Goal: Task Accomplishment & Management: Use online tool/utility

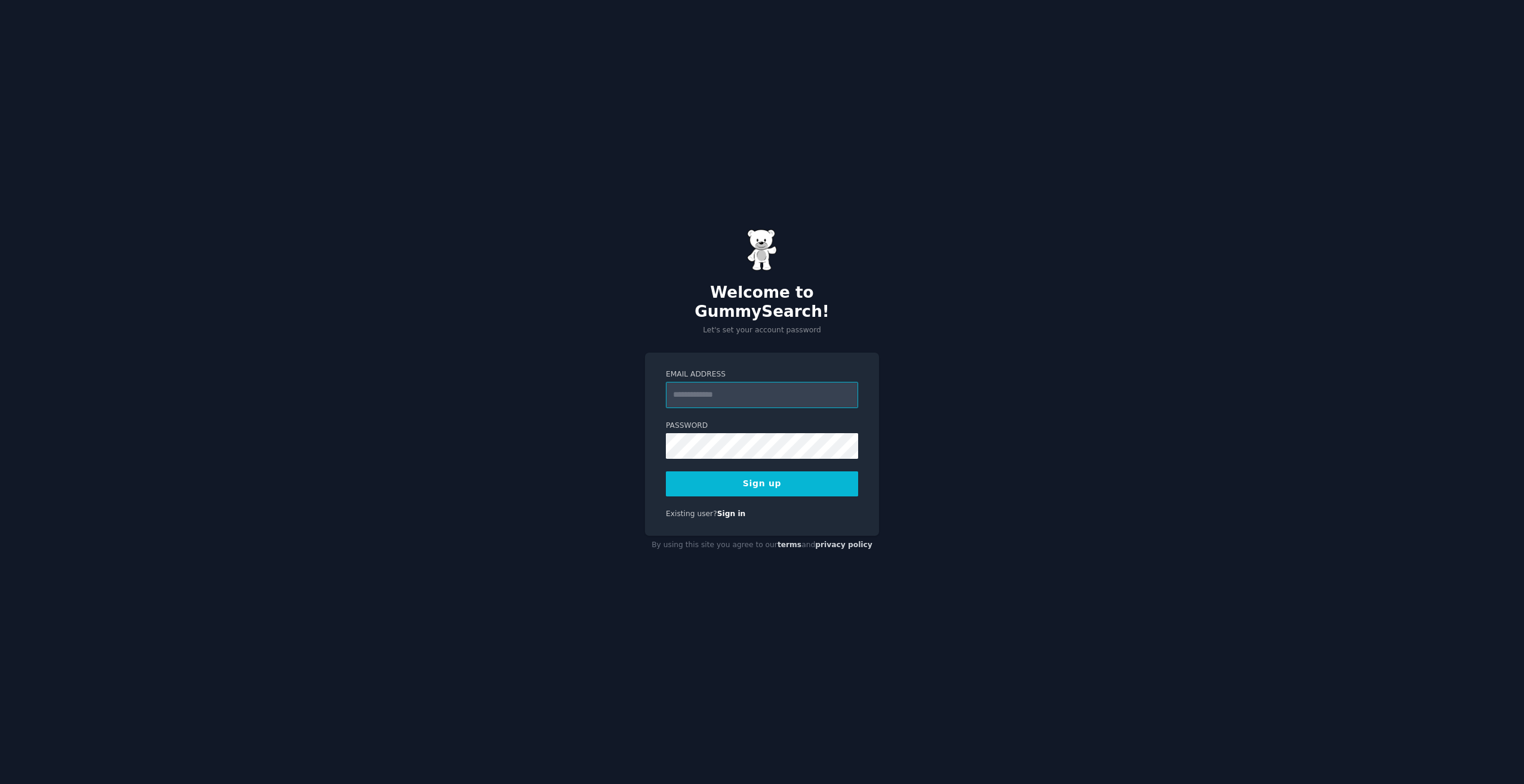
click at [715, 398] on input "Email Address" at bounding box center [761, 395] width 192 height 26
type input "**********"
click at [711, 471] on button "Sign up" at bounding box center [761, 484] width 192 height 25
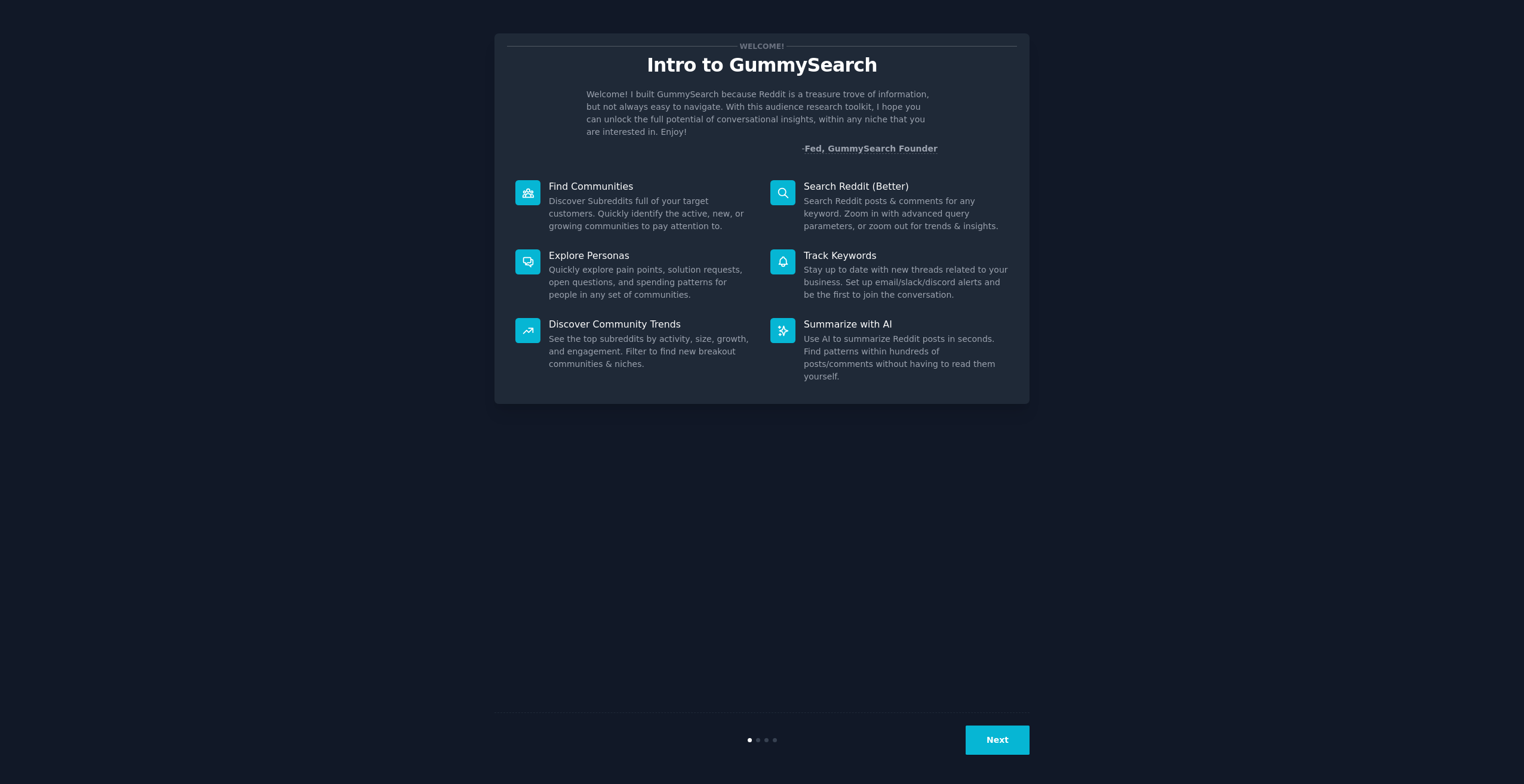
click at [990, 733] on button "Next" at bounding box center [998, 740] width 64 height 29
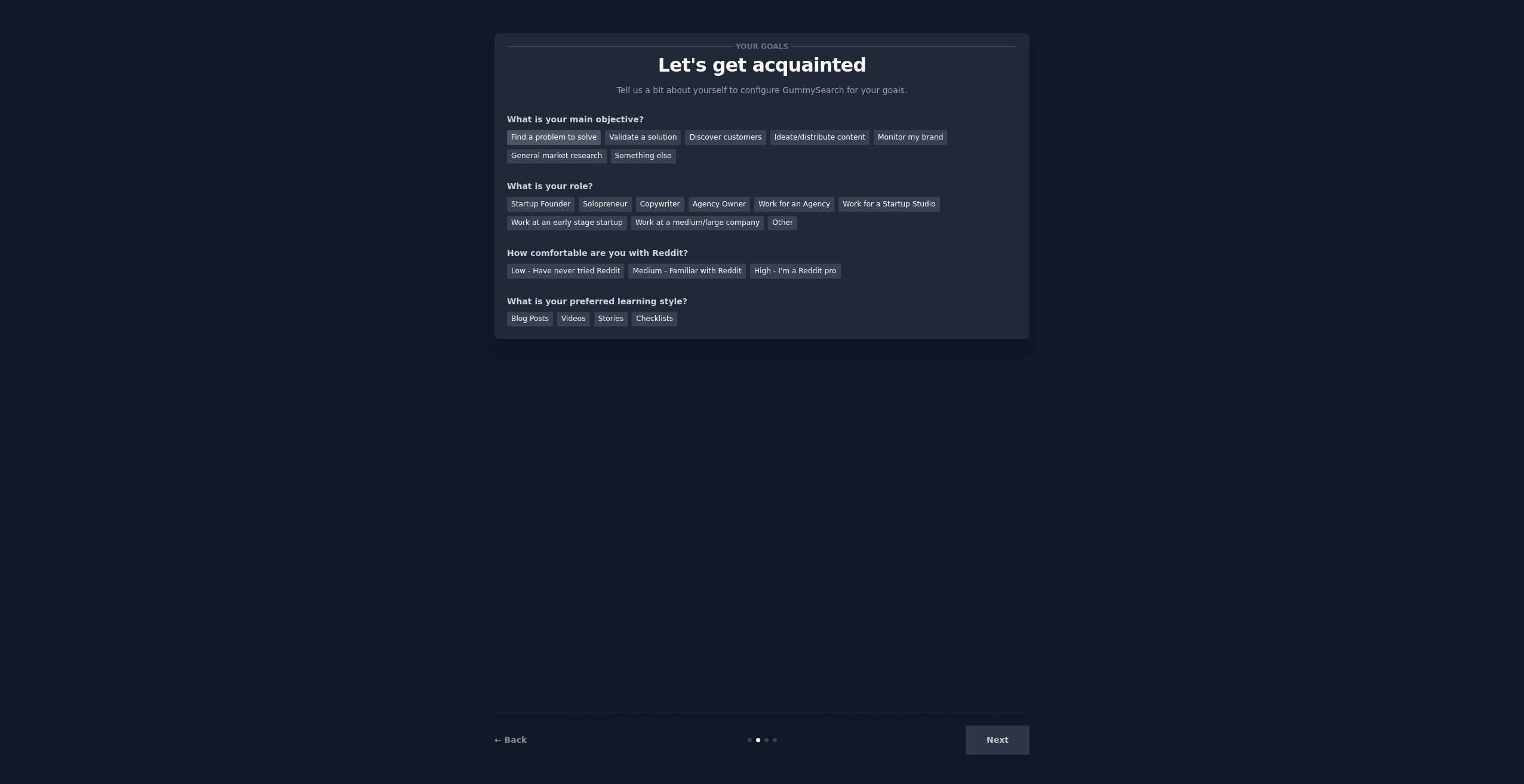
click at [551, 137] on div "Find a problem to solve" at bounding box center [554, 137] width 94 height 15
click at [616, 136] on div "Validate a solution" at bounding box center [643, 137] width 76 height 15
click at [562, 136] on div "Find a problem to solve" at bounding box center [554, 137] width 94 height 15
click at [552, 200] on div "Startup Founder" at bounding box center [540, 204] width 67 height 15
click at [661, 274] on div "Medium - Familiar with Reddit" at bounding box center [686, 271] width 117 height 15
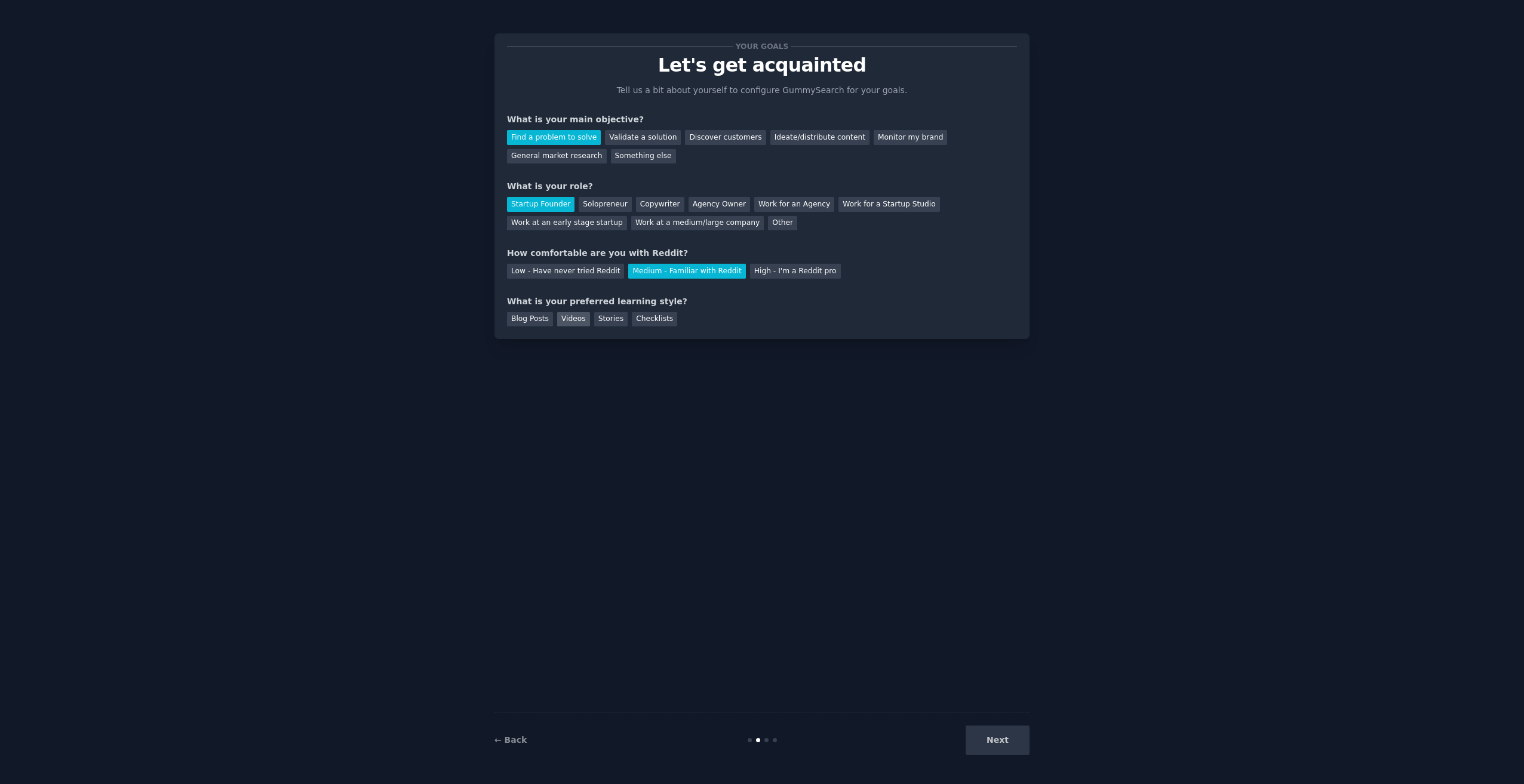
click at [573, 313] on div "Videos" at bounding box center [574, 319] width 33 height 15
click at [1005, 740] on button "Next" at bounding box center [998, 740] width 64 height 29
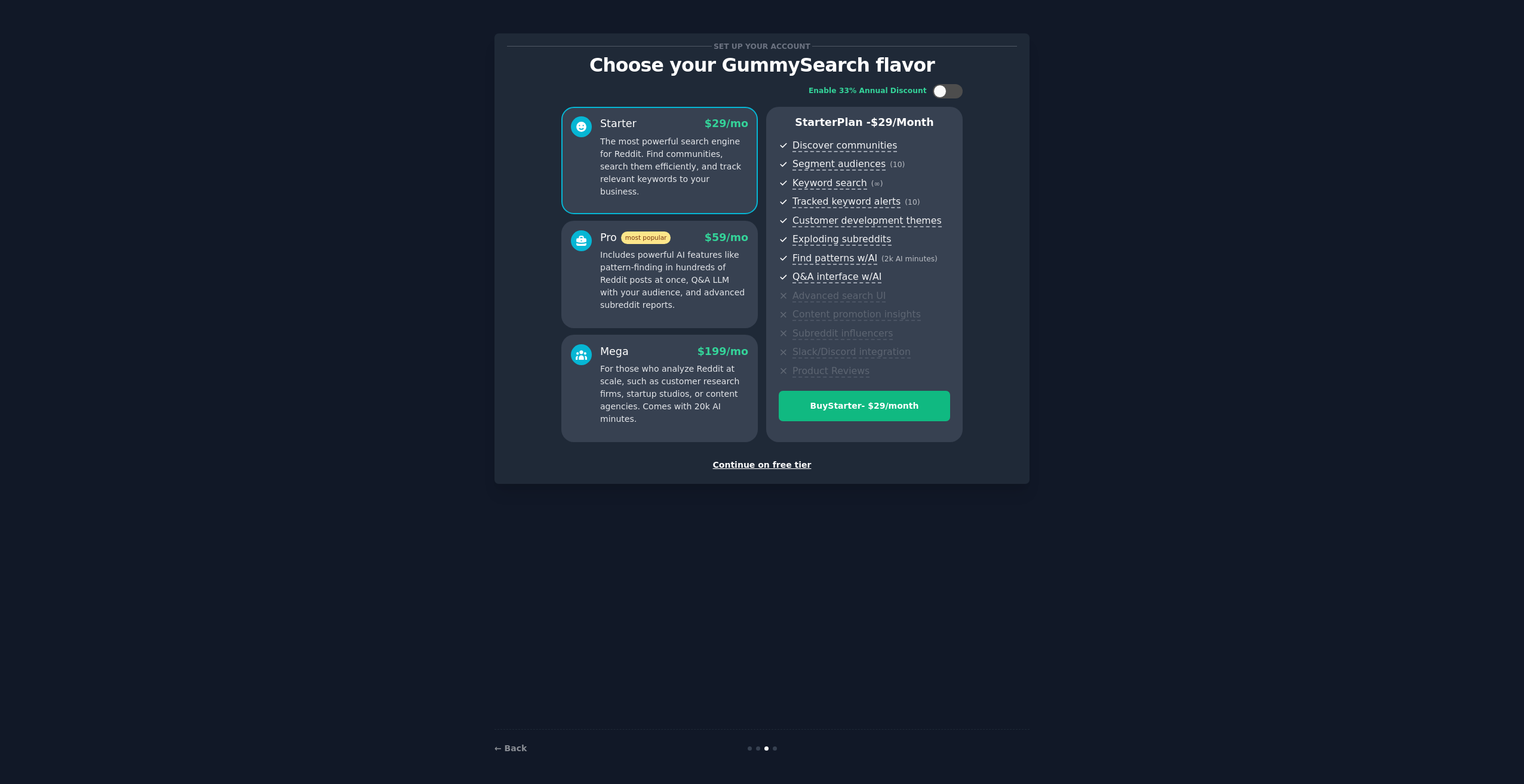
click at [784, 463] on div "Continue on free tier" at bounding box center [761, 465] width 510 height 13
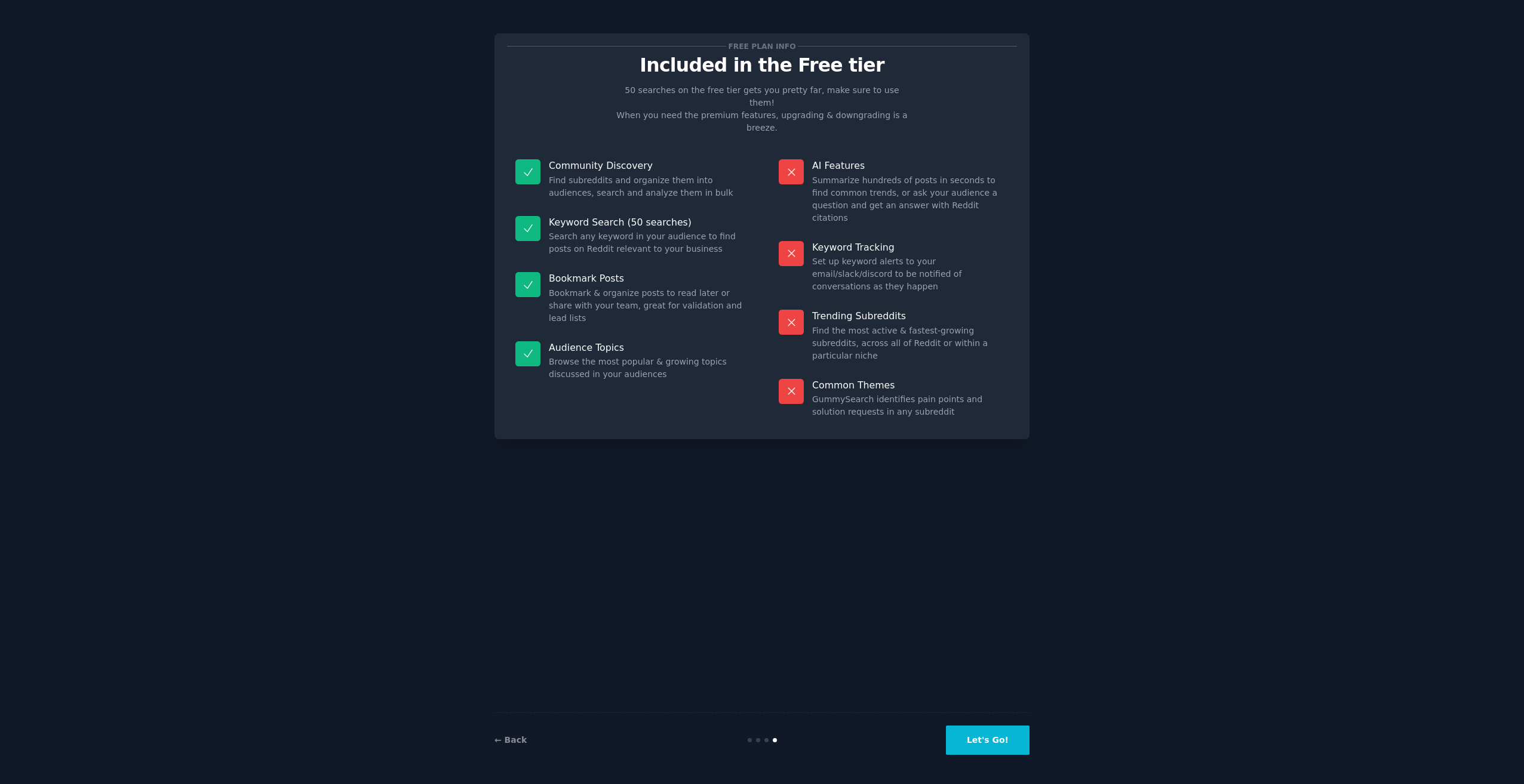
click at [987, 744] on button "Let's Go!" at bounding box center [988, 740] width 84 height 29
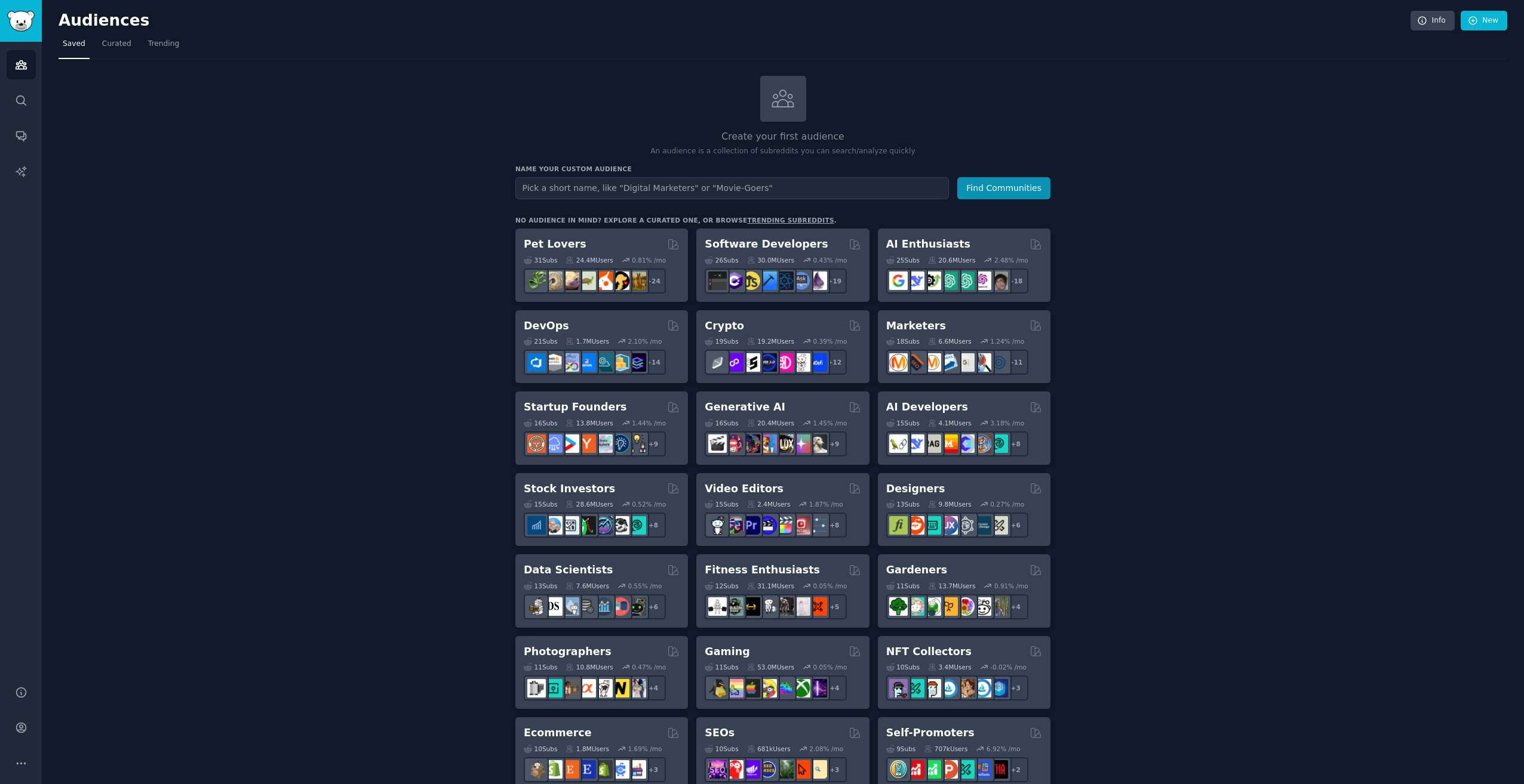
click at [534, 191] on input "text" at bounding box center [732, 188] width 433 height 22
type input "sailors"
click at [957, 177] on button "Find Communities" at bounding box center [1003, 188] width 93 height 22
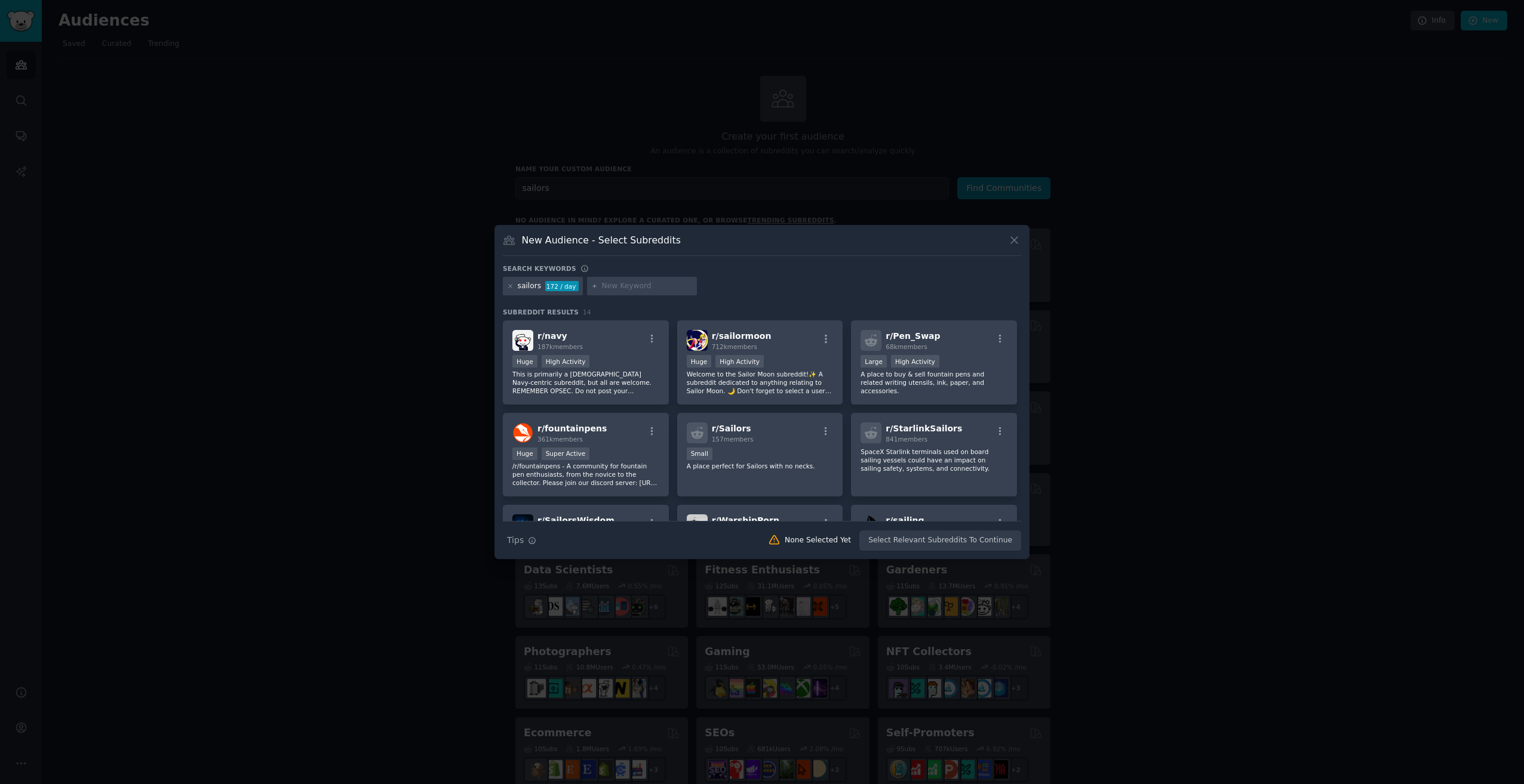
click at [1017, 241] on icon at bounding box center [1014, 240] width 7 height 7
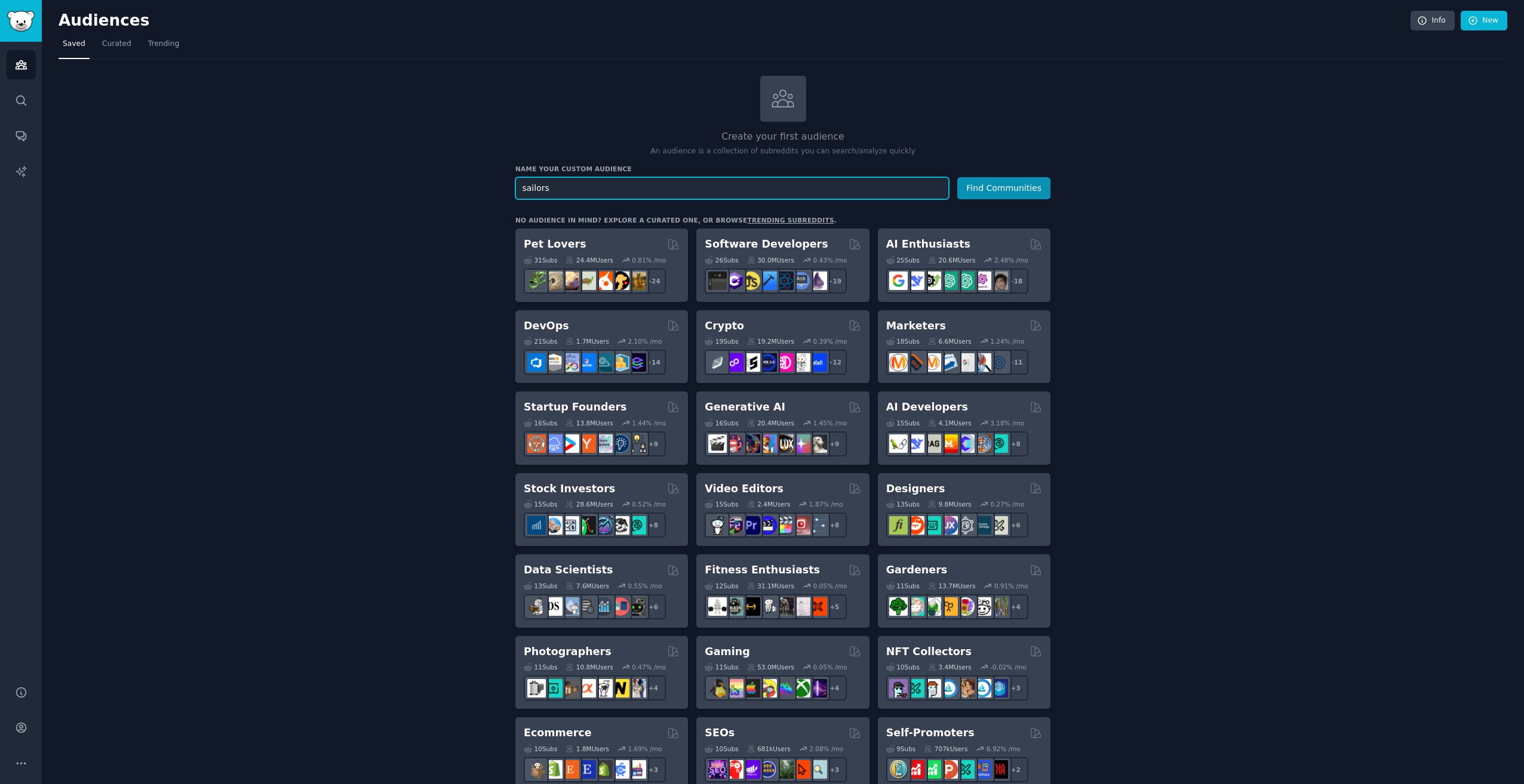
drag, startPoint x: 614, startPoint y: 192, endPoint x: 506, endPoint y: 186, distance: 108.2
click at [506, 186] on div "Create your first audience An audience is a collection of subreddits you can se…" at bounding box center [783, 725] width 1449 height 1300
type input "Sailboat Racers"
click at [957, 177] on button "Find Communities" at bounding box center [1003, 188] width 93 height 22
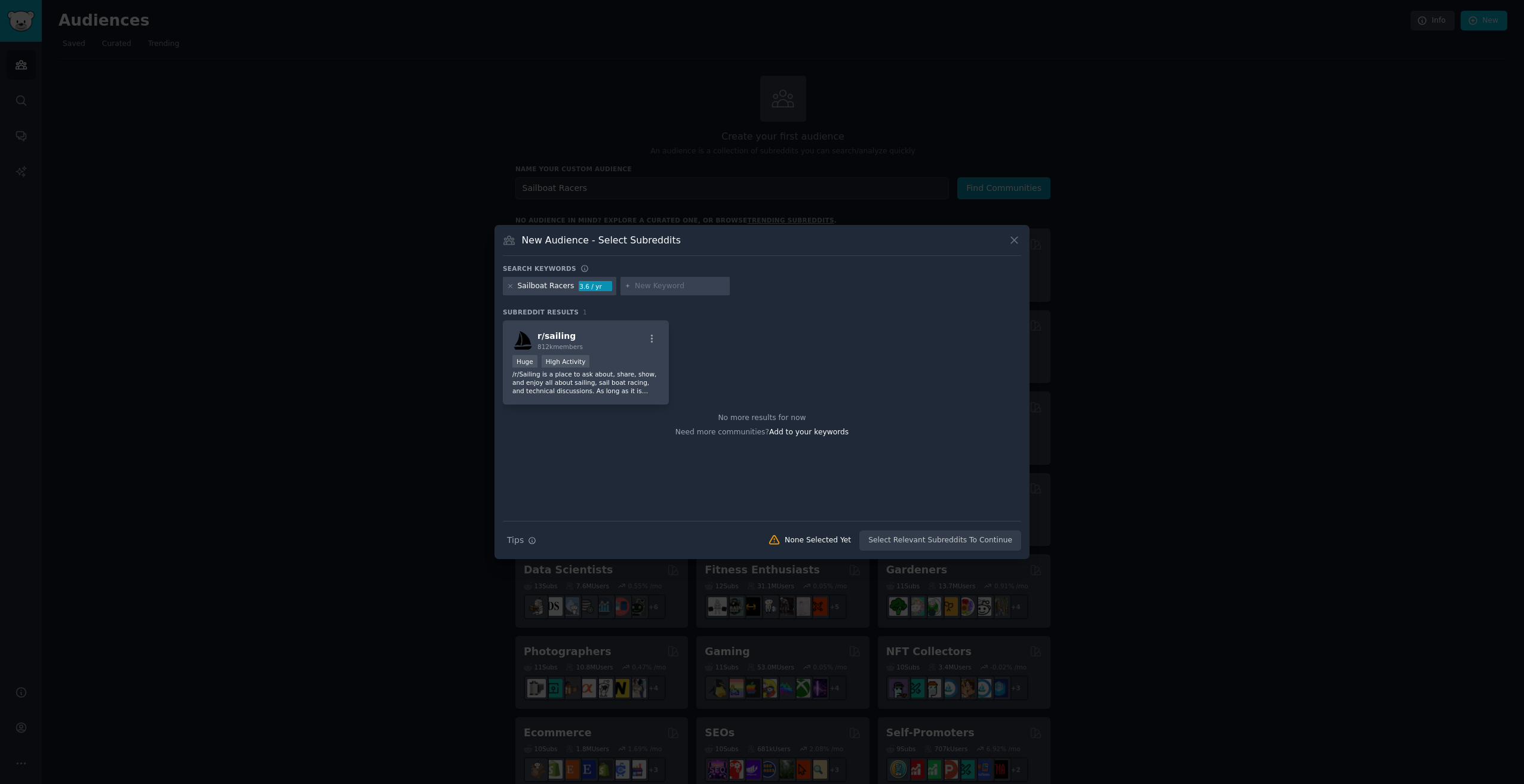
click at [585, 287] on div "3.6 / yr" at bounding box center [595, 286] width 34 height 11
click at [622, 343] on div "r/ sailing 812k members" at bounding box center [586, 341] width 147 height 21
click at [637, 286] on input "text" at bounding box center [680, 286] width 91 height 11
type input "racing rules of sailing"
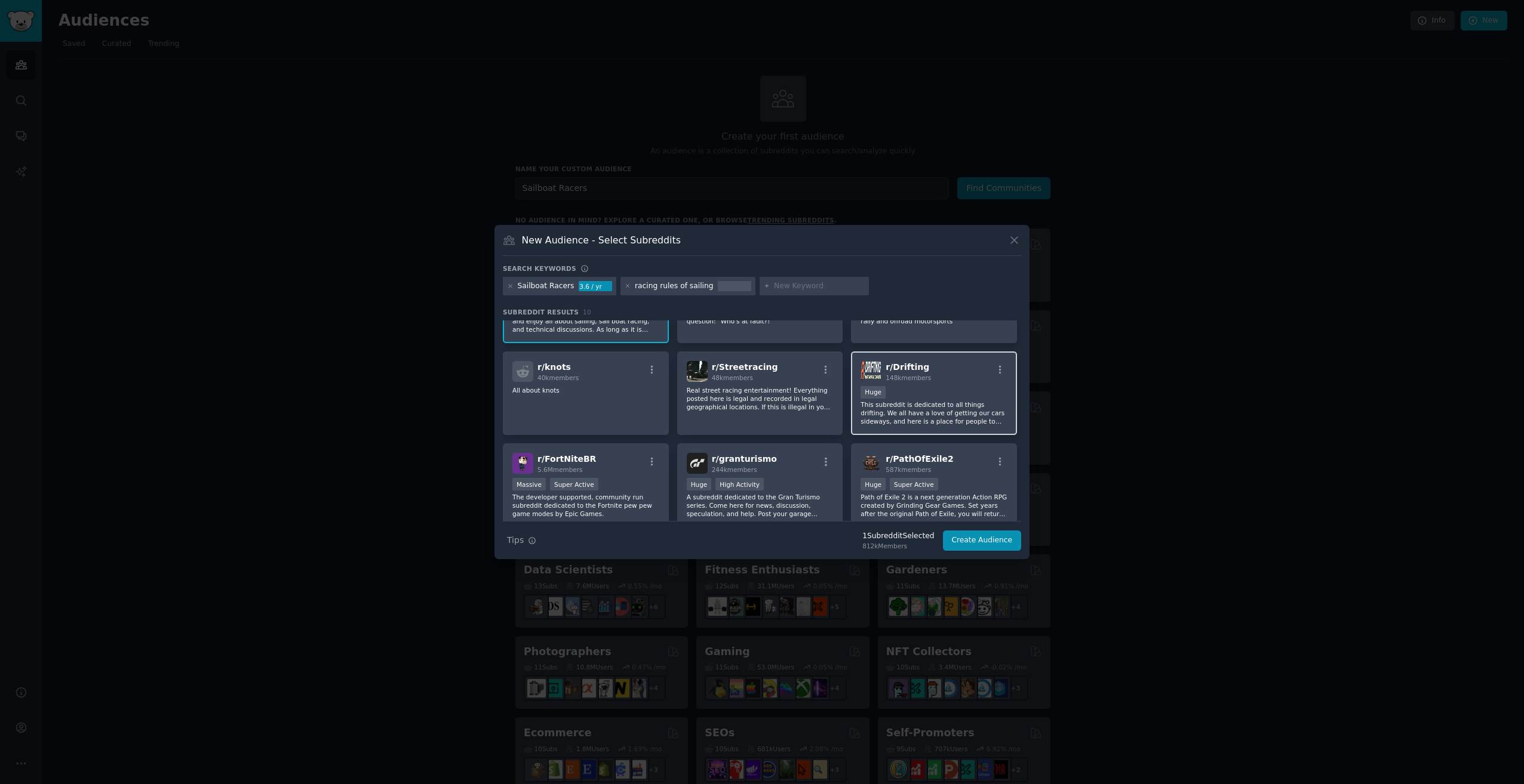
scroll to position [60, 0]
click at [647, 371] on icon "button" at bounding box center [652, 372] width 11 height 11
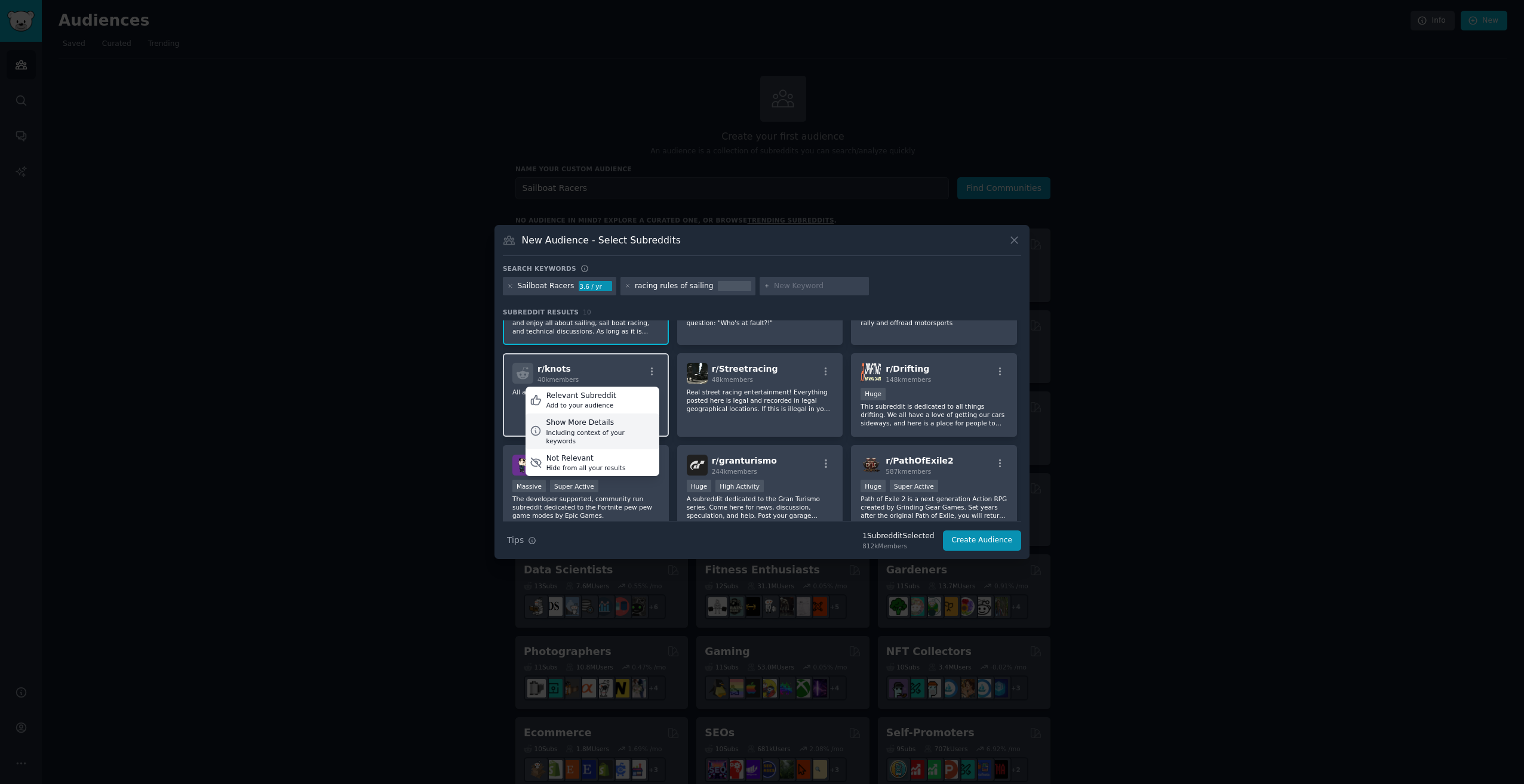
click at [581, 426] on div "Show More Details" at bounding box center [600, 423] width 109 height 11
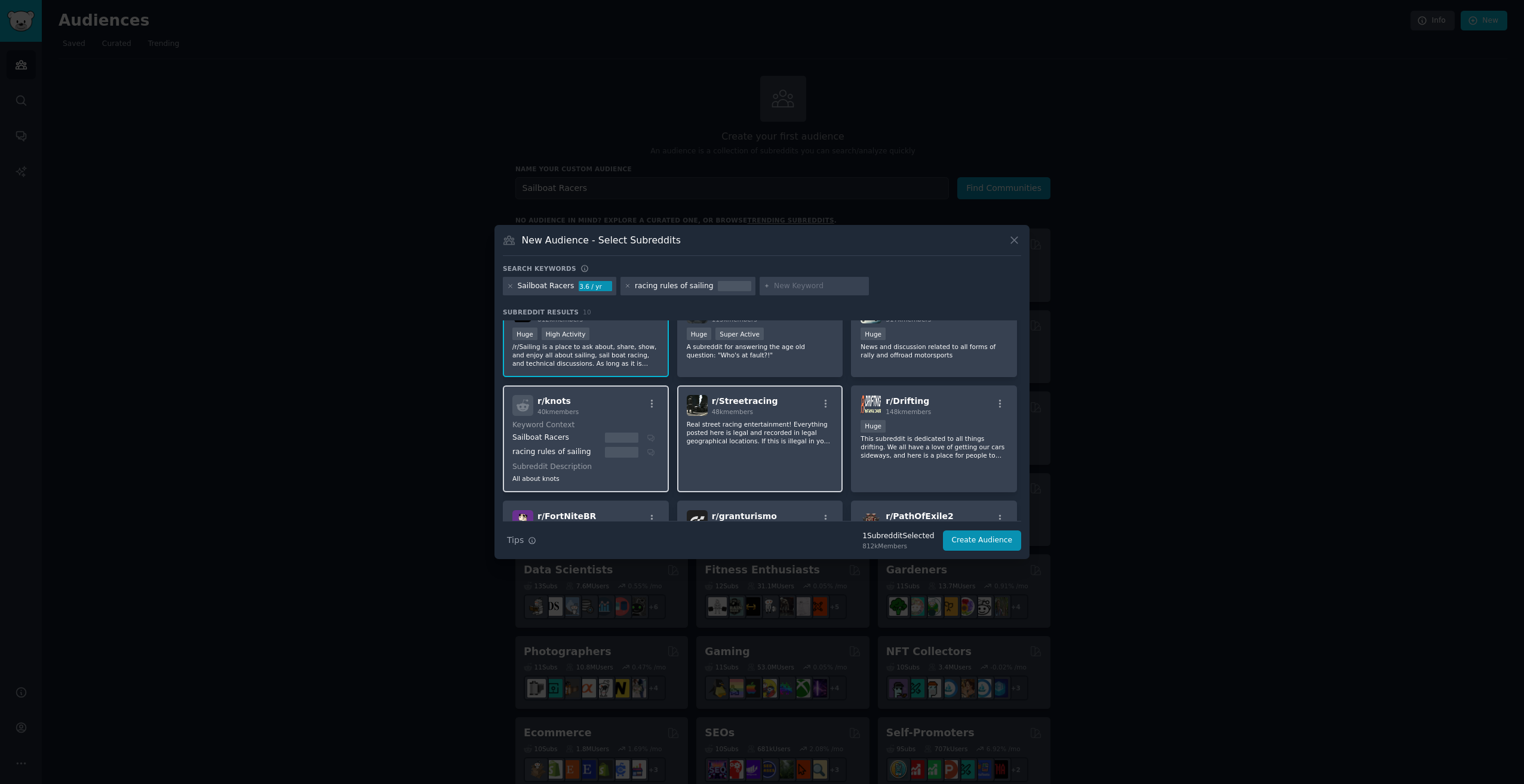
scroll to position [26, 0]
click at [602, 415] on div "r/ knots 40k members" at bounding box center [586, 407] width 147 height 21
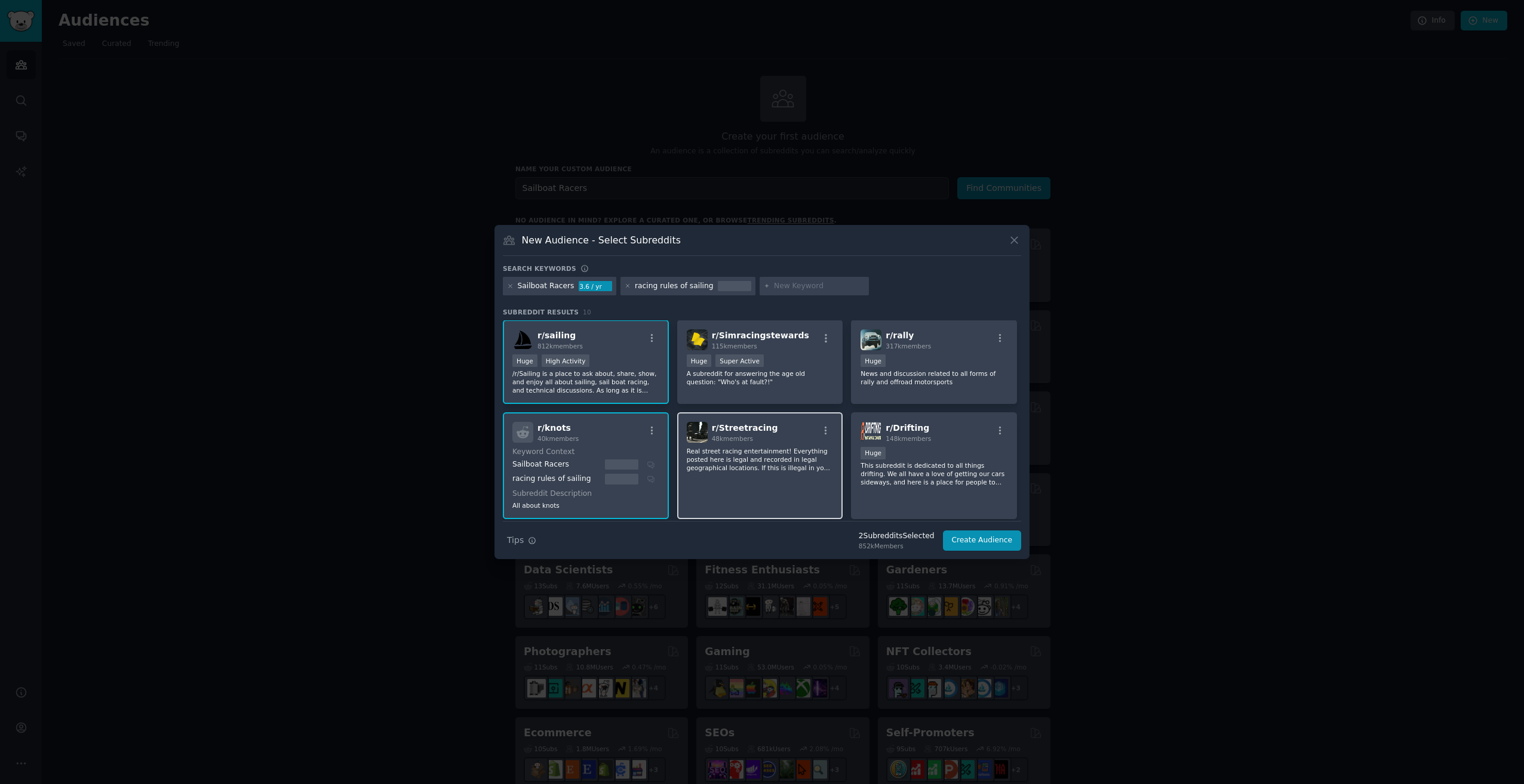
scroll to position [0, 0]
click at [974, 537] on button "Create Audience" at bounding box center [982, 541] width 79 height 20
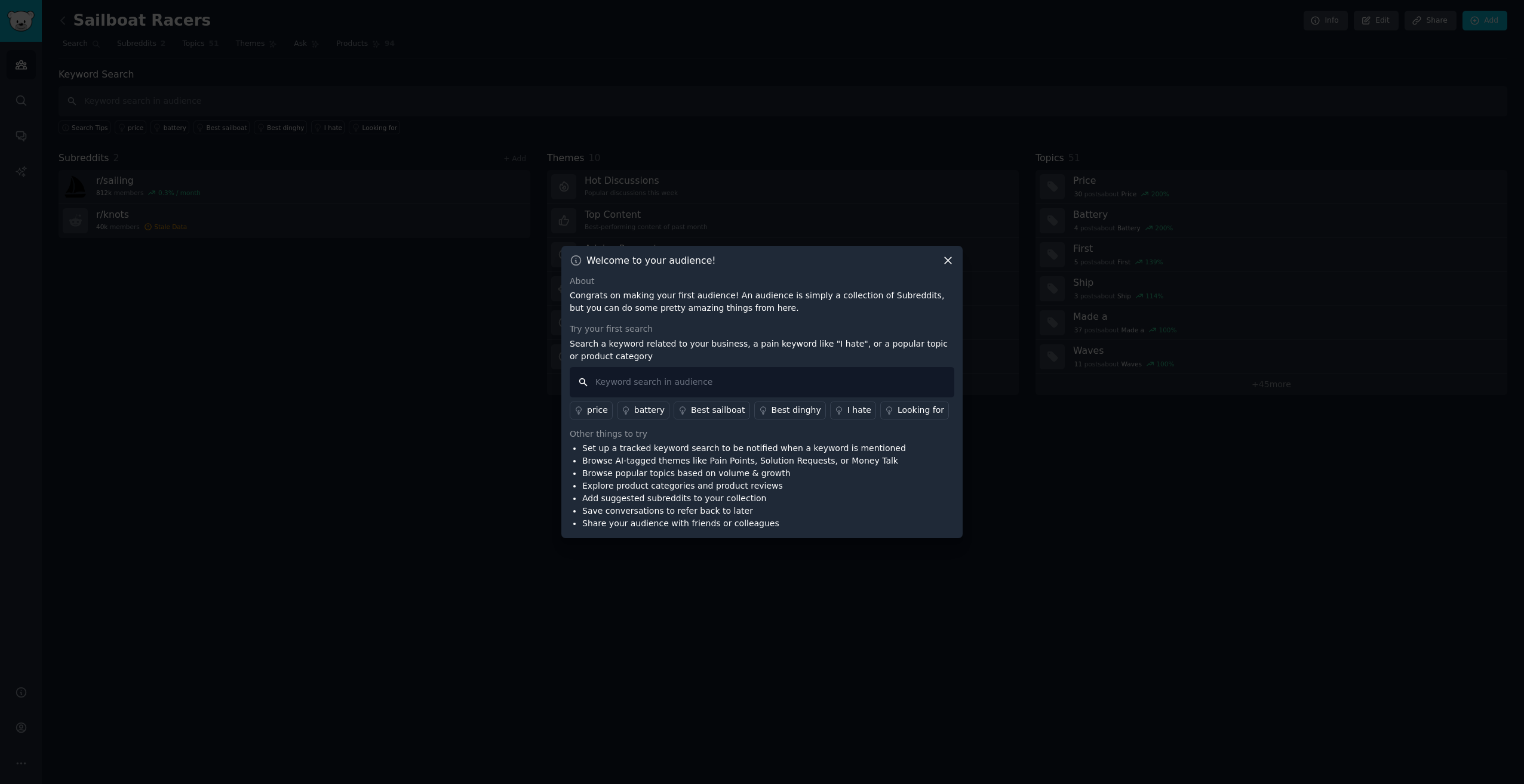
click at [751, 384] on input "text" at bounding box center [762, 382] width 385 height 30
type input "I hate"
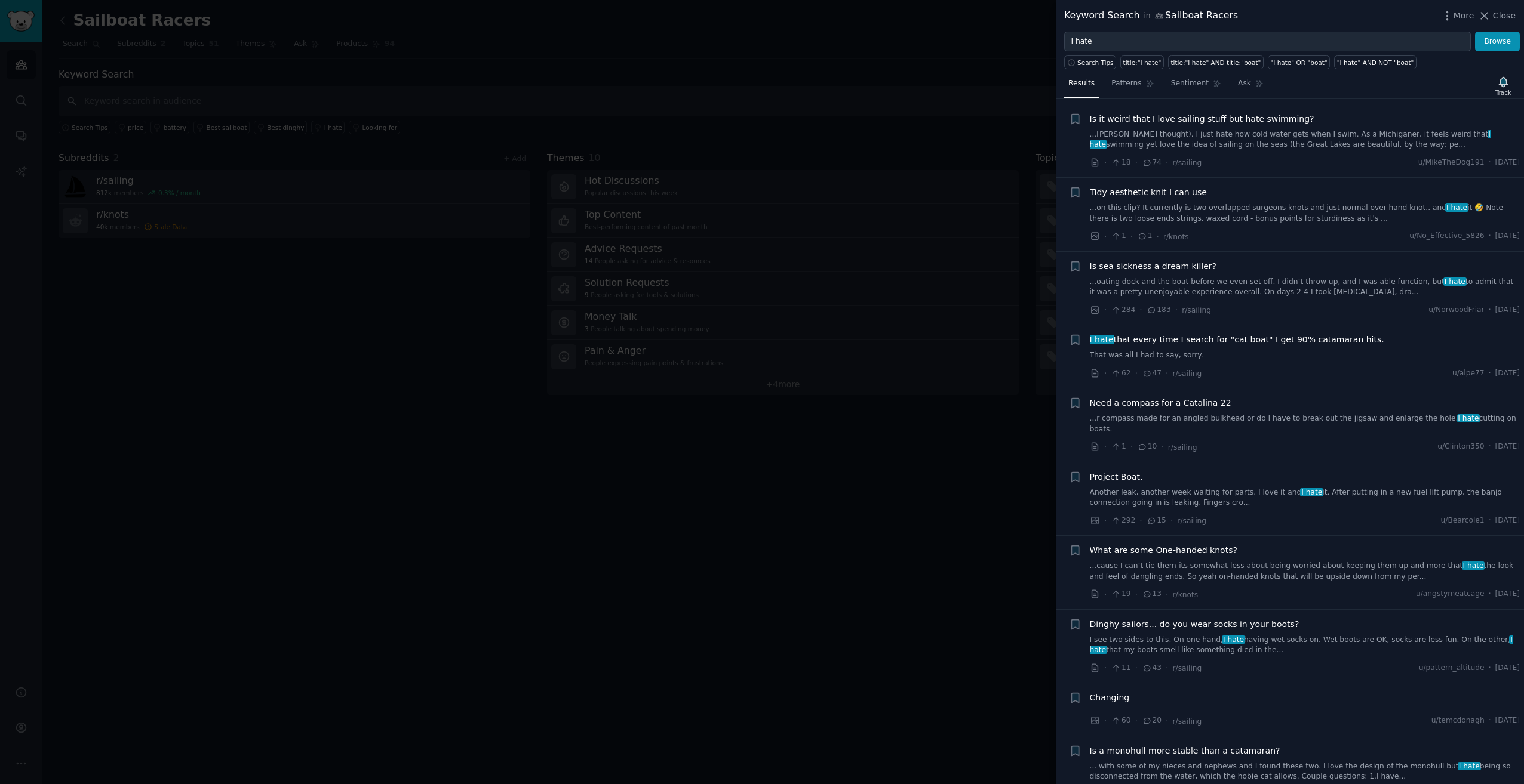
scroll to position [477, 0]
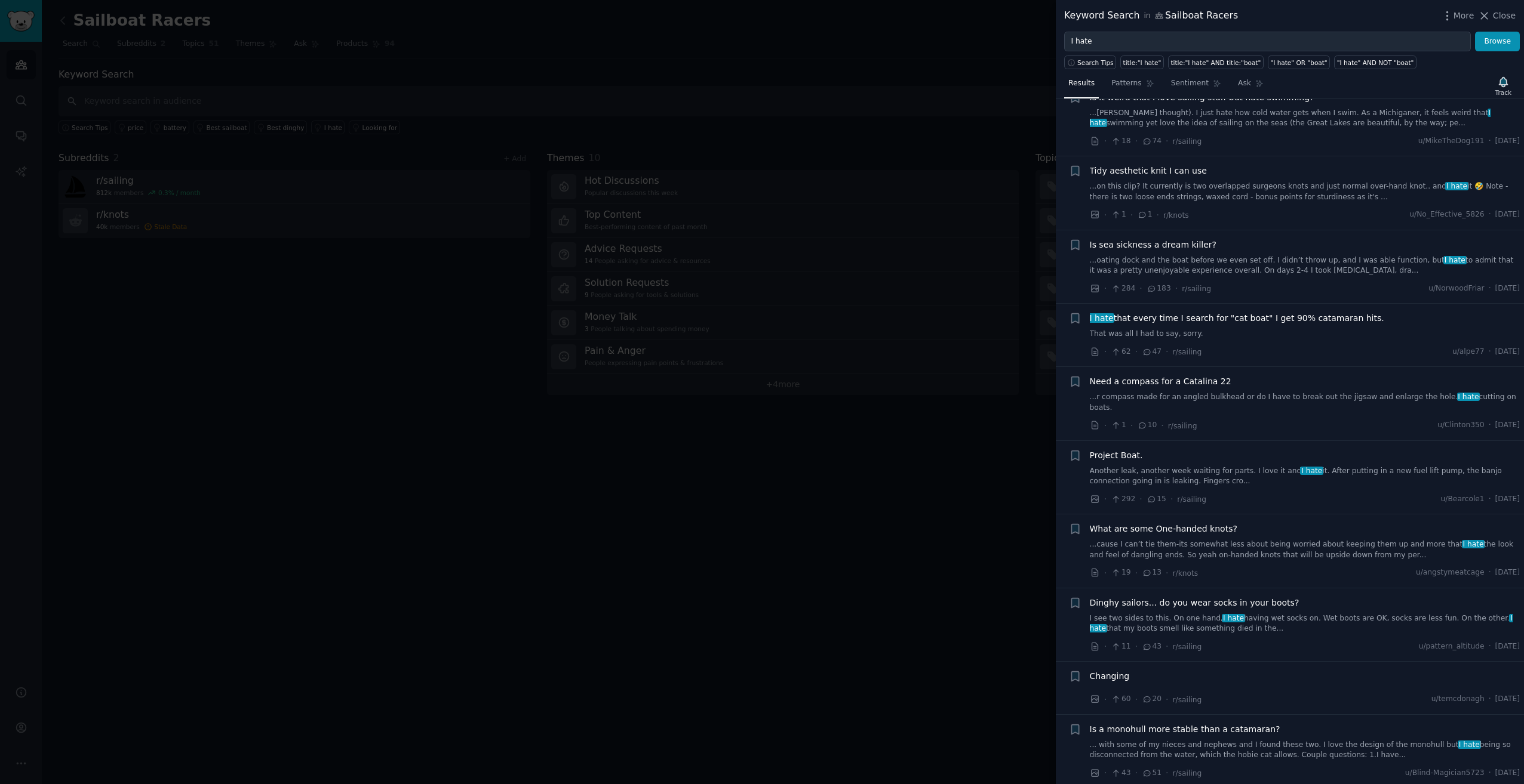
click at [865, 556] on div at bounding box center [762, 392] width 1524 height 784
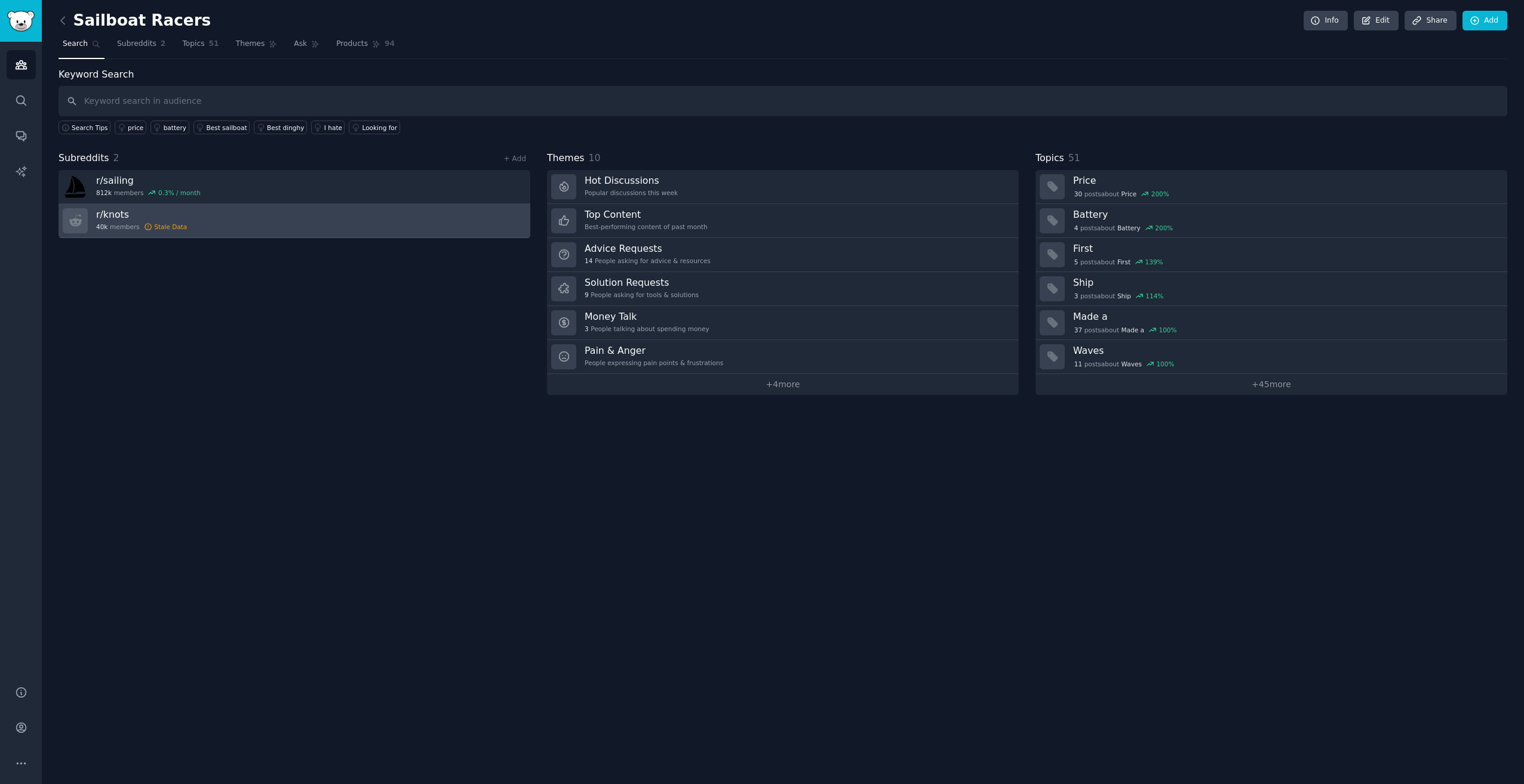
click at [191, 220] on link "r/ knots 40k members Stale Data" at bounding box center [294, 222] width 472 height 34
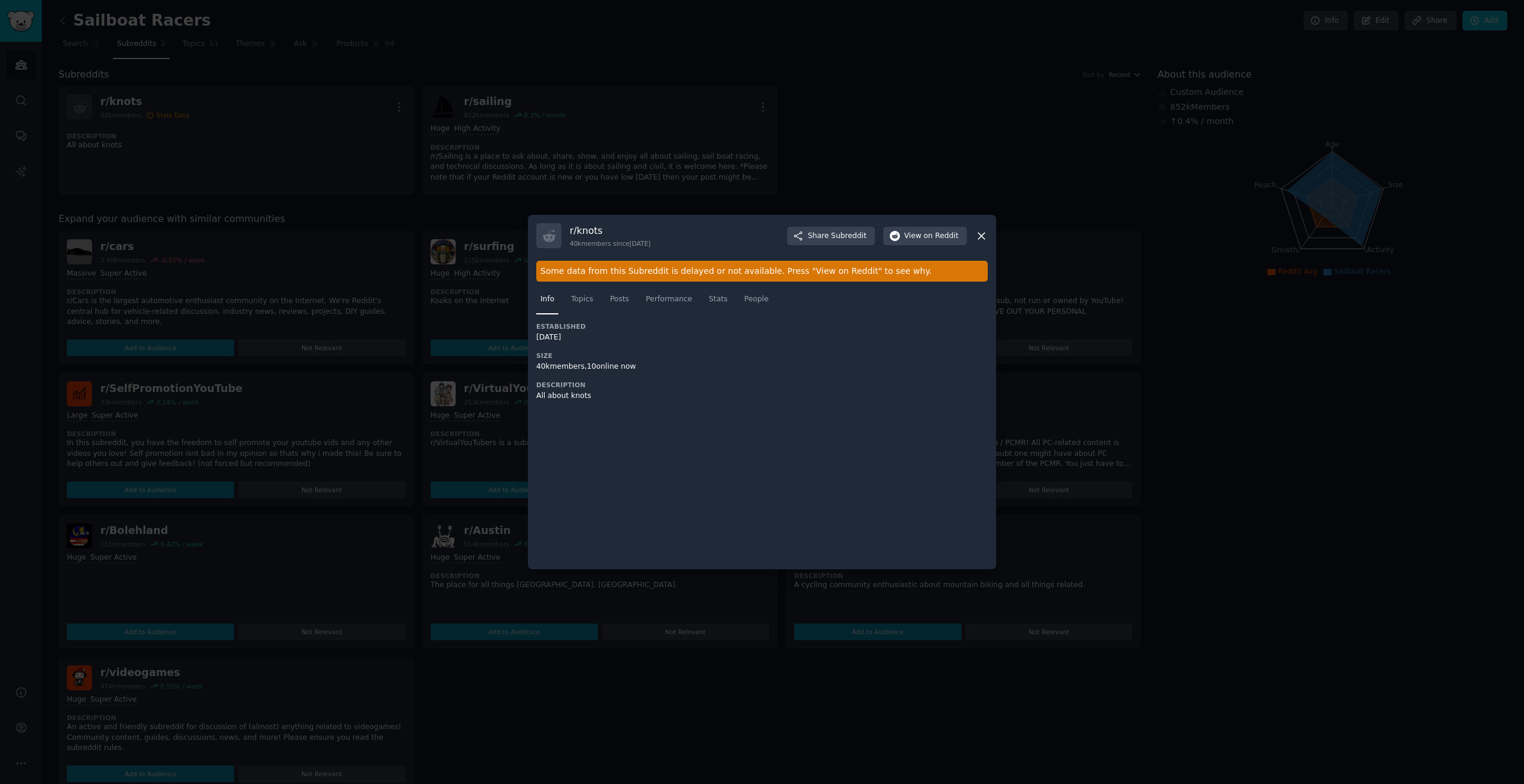
click at [986, 233] on icon at bounding box center [981, 235] width 13 height 13
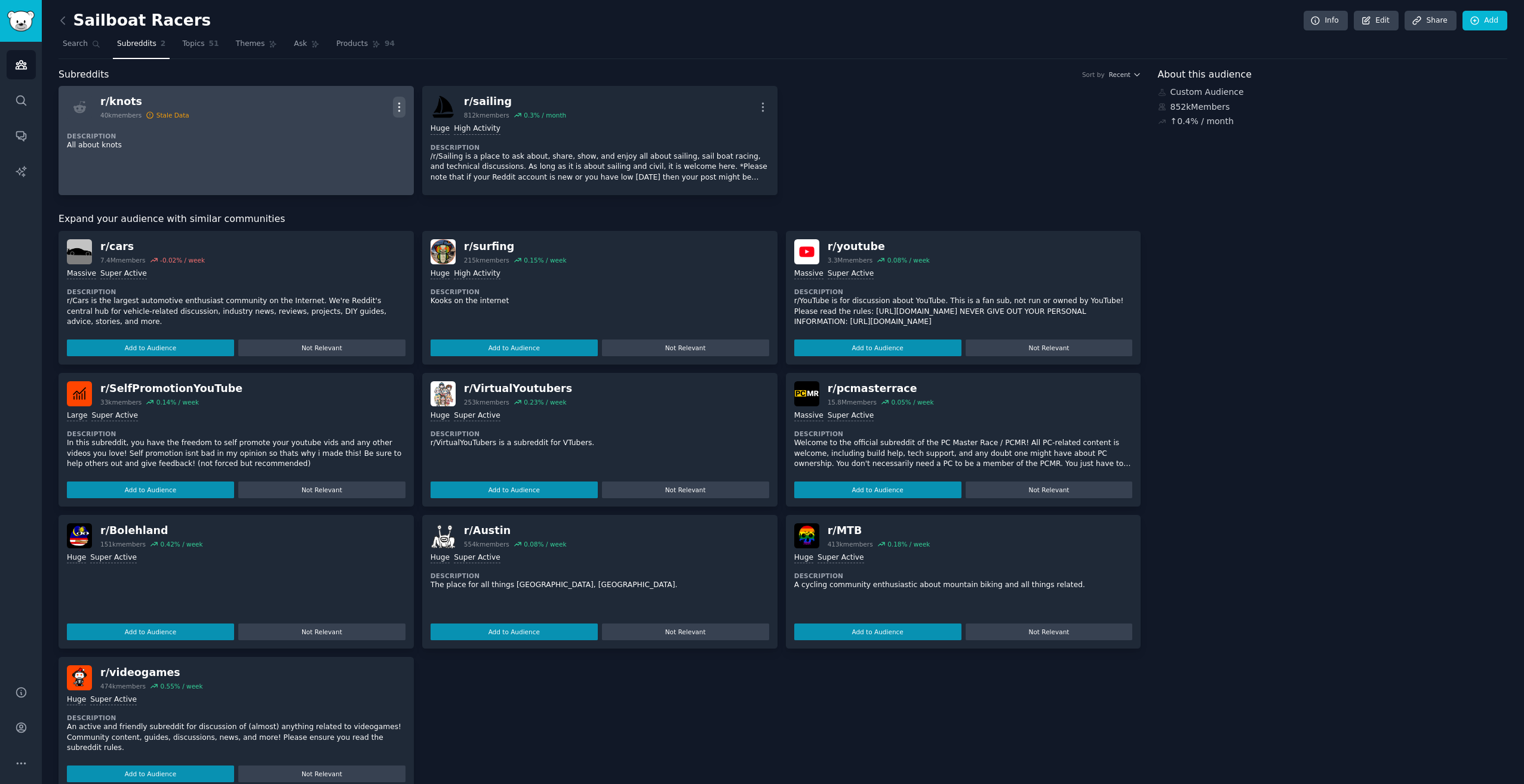
click at [399, 107] on icon "button" at bounding box center [399, 107] width 13 height 13
click at [364, 149] on div "Delete" at bounding box center [351, 153] width 71 height 25
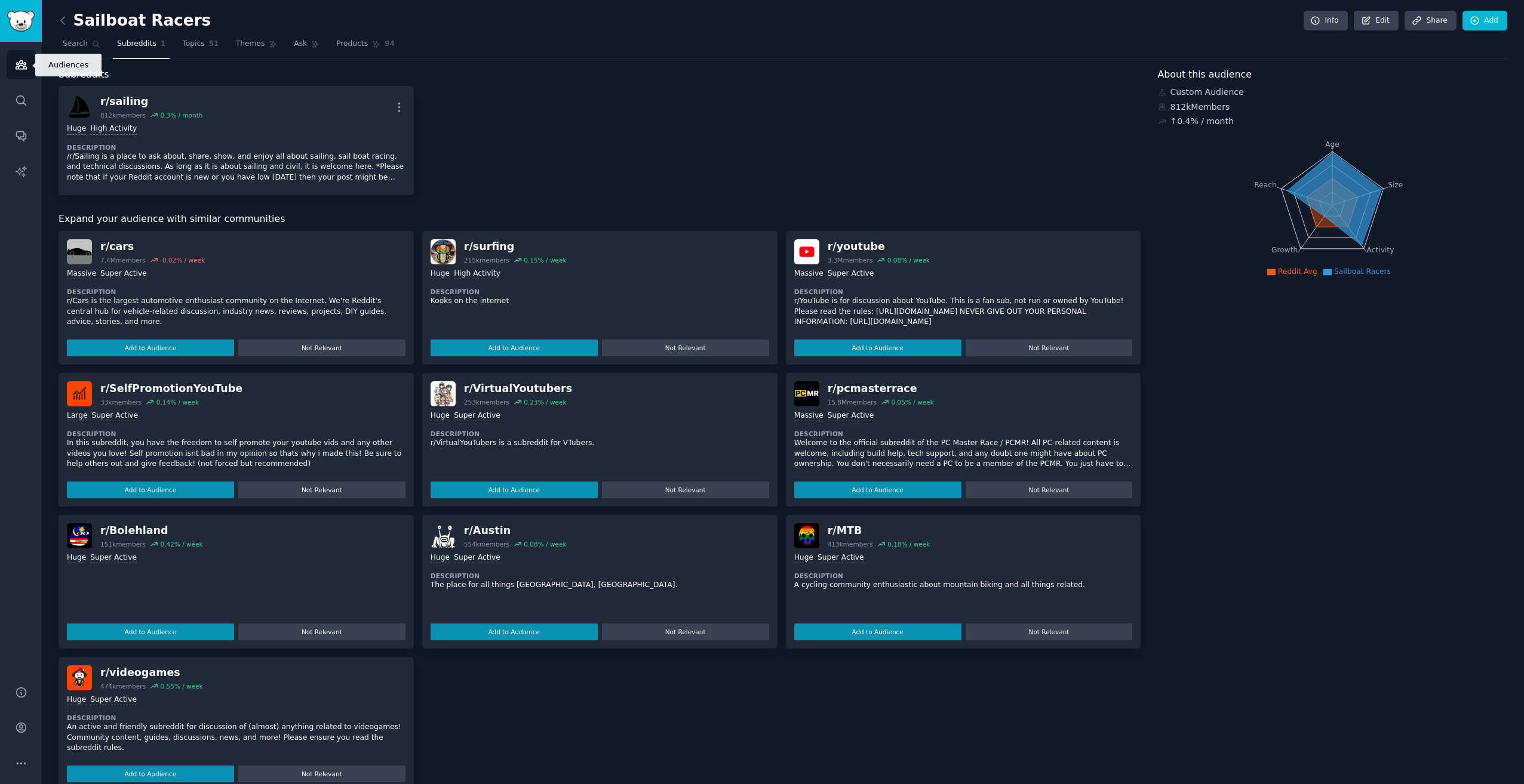
click at [16, 70] on icon "Sidebar" at bounding box center [21, 65] width 13 height 13
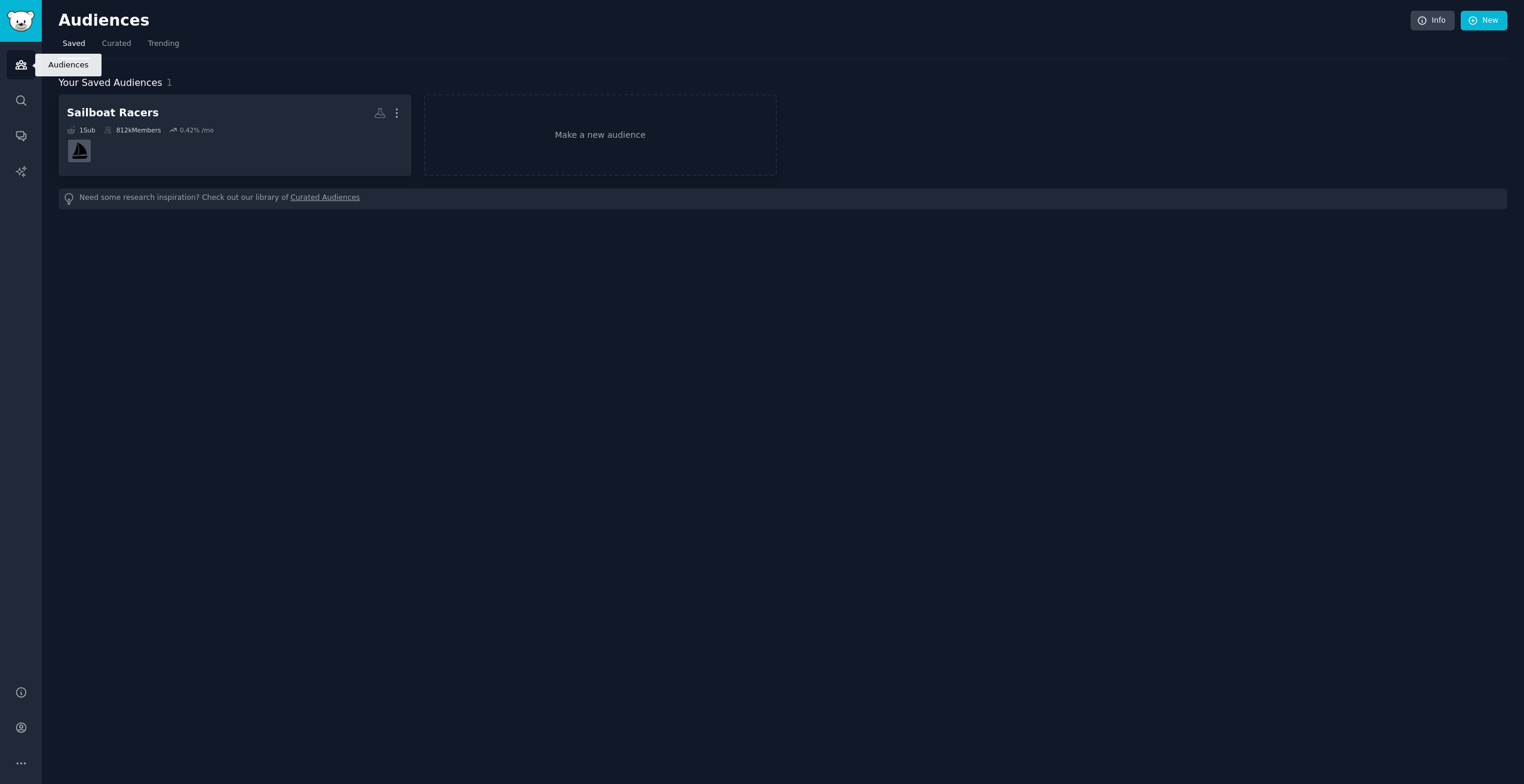
click at [20, 69] on icon "Sidebar" at bounding box center [21, 65] width 13 height 13
click at [13, 67] on link "Audiences" at bounding box center [21, 65] width 29 height 29
click at [530, 130] on link "Make a new audience" at bounding box center [600, 135] width 353 height 82
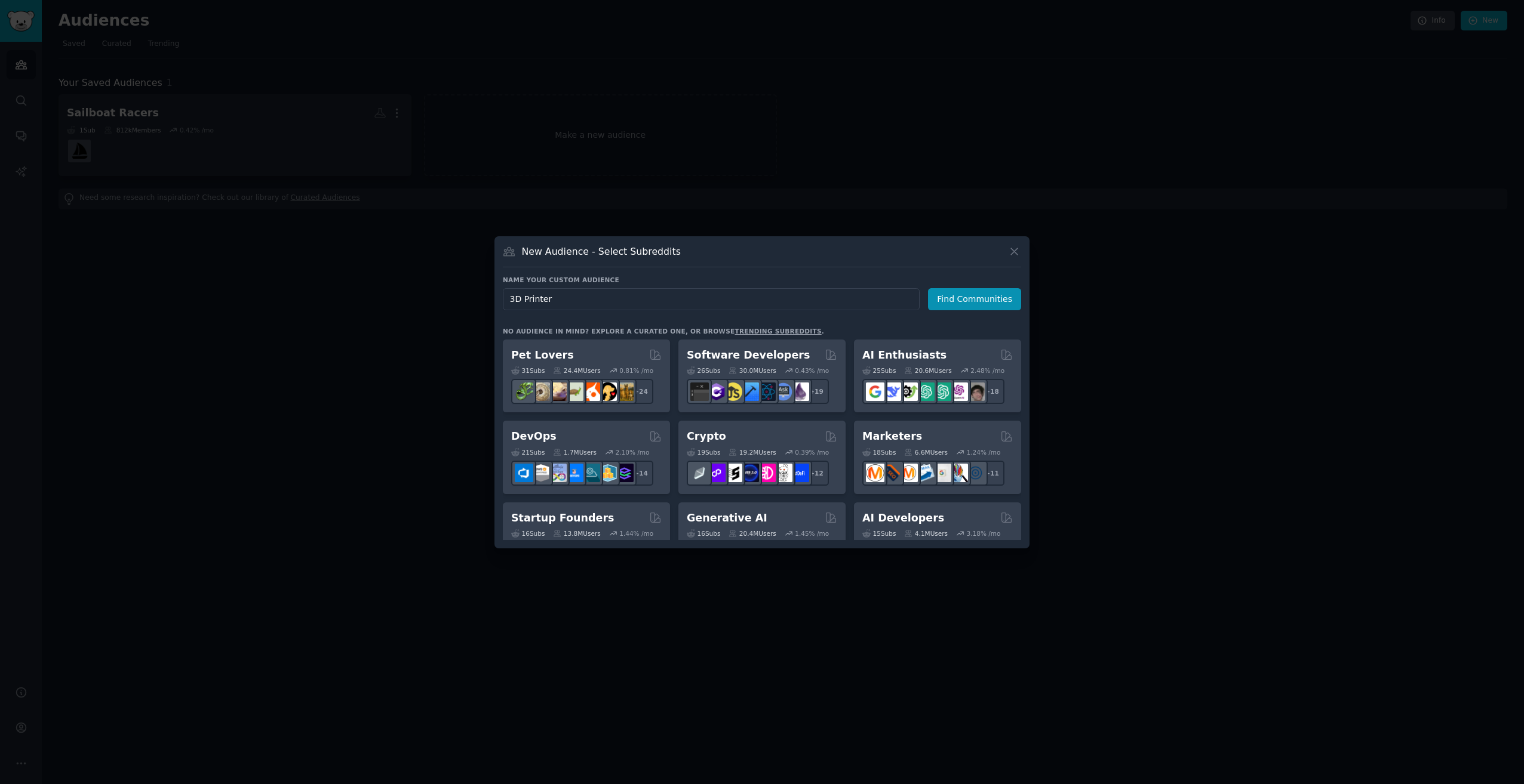
type input "3D Printers"
click button "Find Communities" at bounding box center [974, 299] width 93 height 22
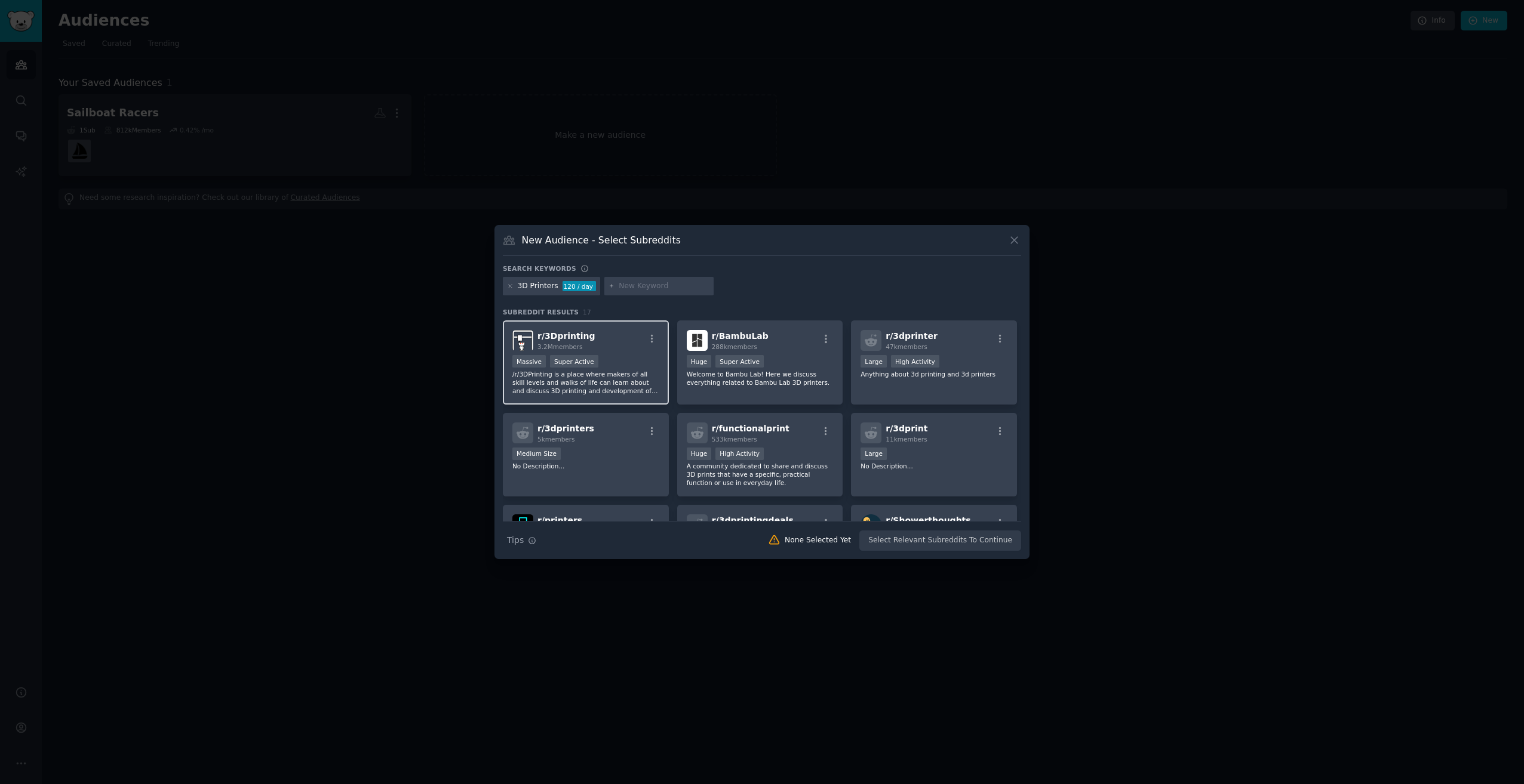
click at [623, 357] on div "Massive Super Active" at bounding box center [586, 363] width 147 height 15
click at [778, 344] on div "r/ BambuLab 288k members" at bounding box center [760, 341] width 147 height 21
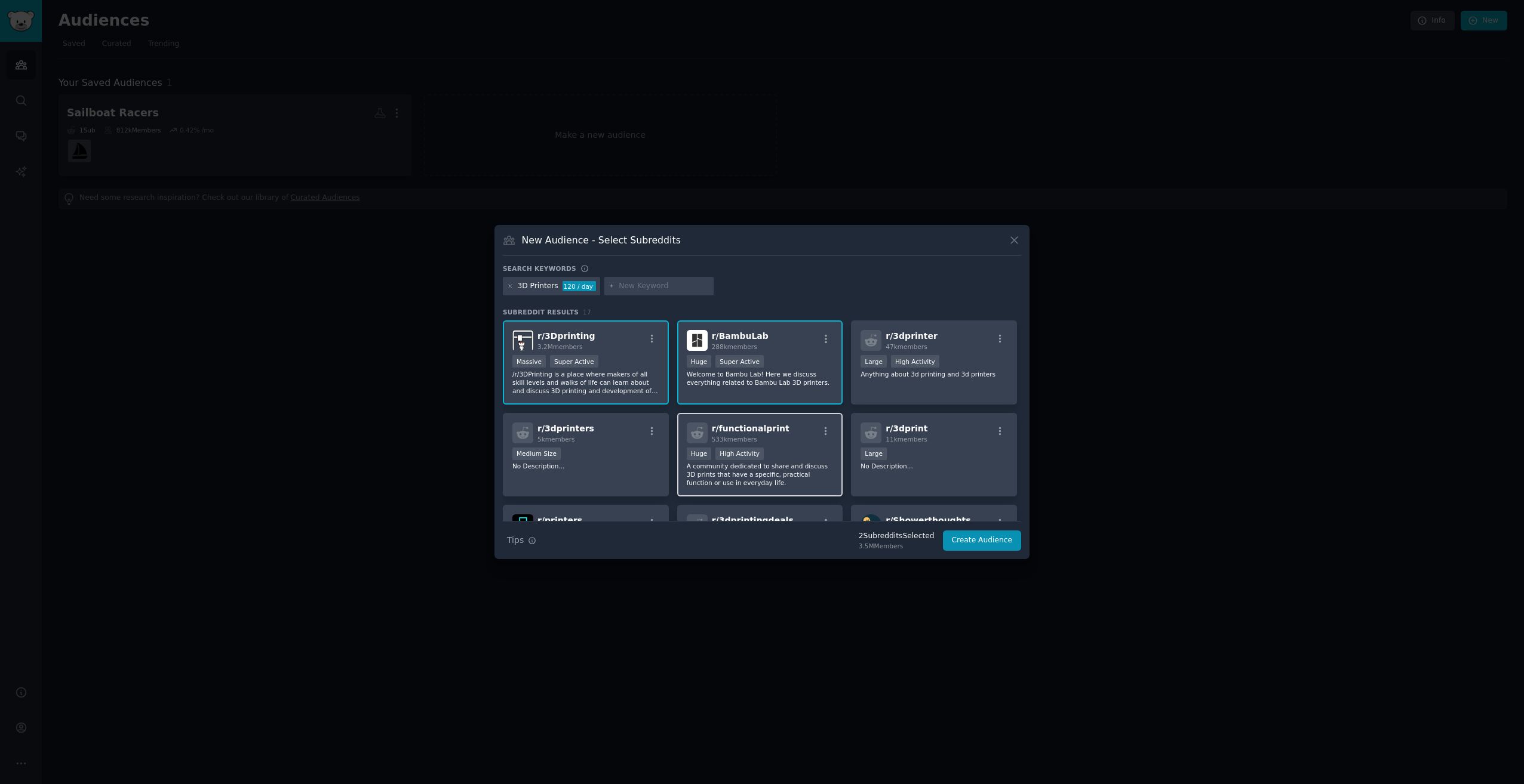
click at [781, 433] on div "r/ functionalprint 533k members" at bounding box center [760, 433] width 147 height 21
click at [954, 350] on div "r/ 3dprinter 47k members" at bounding box center [934, 341] width 147 height 21
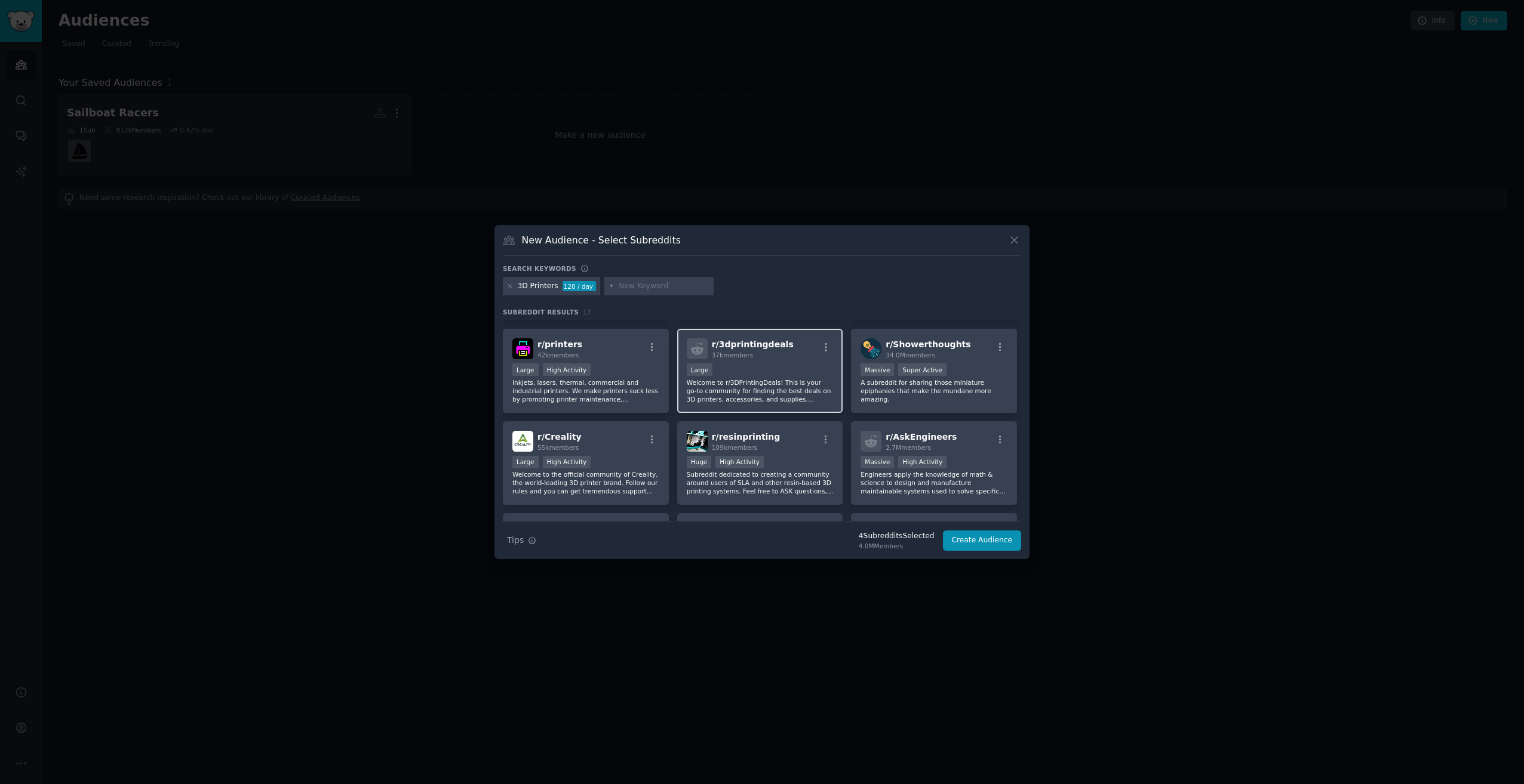
scroll to position [179, 0]
click at [602, 453] on div "Large High Activity" at bounding box center [586, 460] width 147 height 15
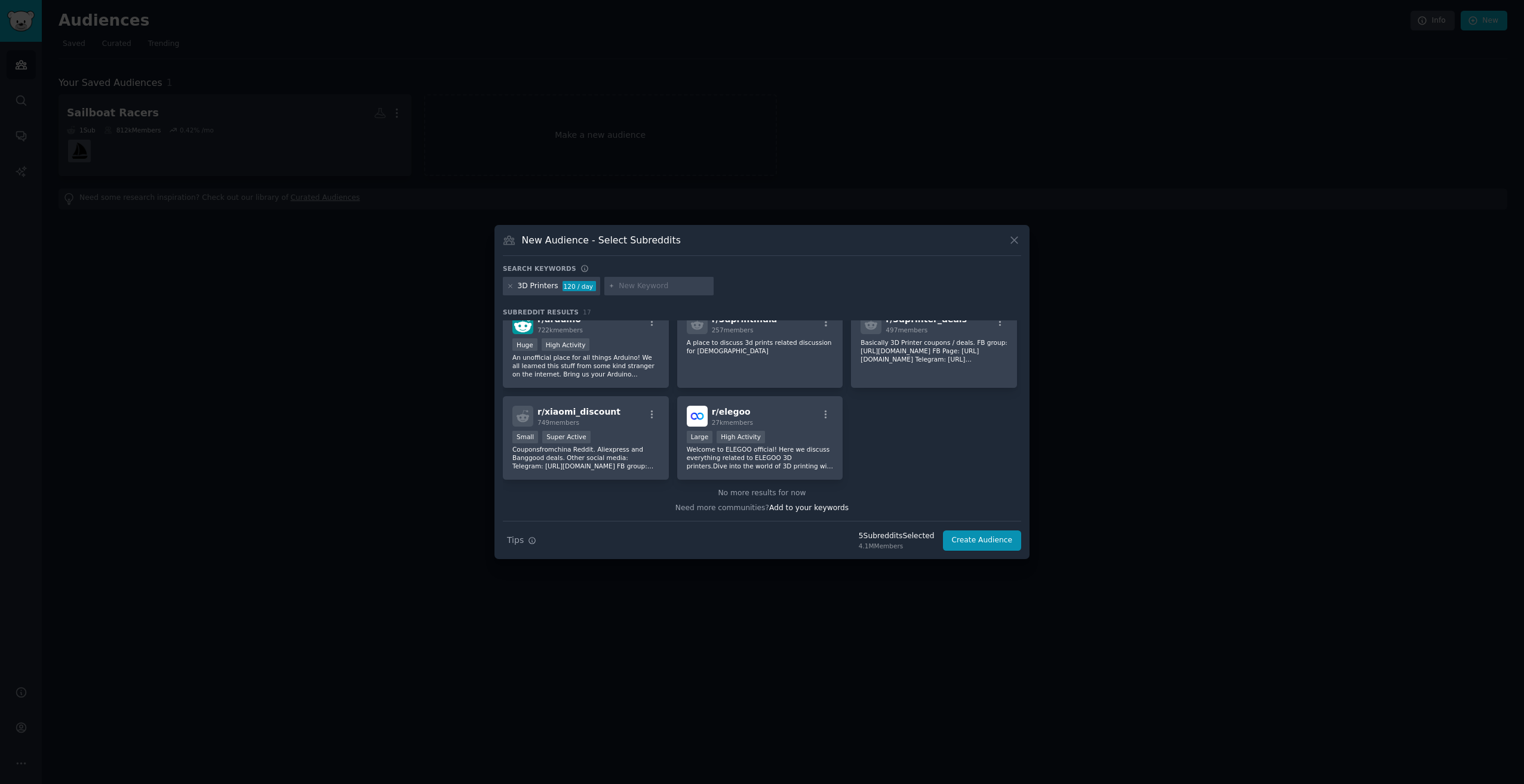
scroll to position [386, 0]
click at [792, 441] on div "Large High Activity" at bounding box center [760, 438] width 147 height 15
click at [970, 538] on button "Create Audience" at bounding box center [982, 541] width 79 height 20
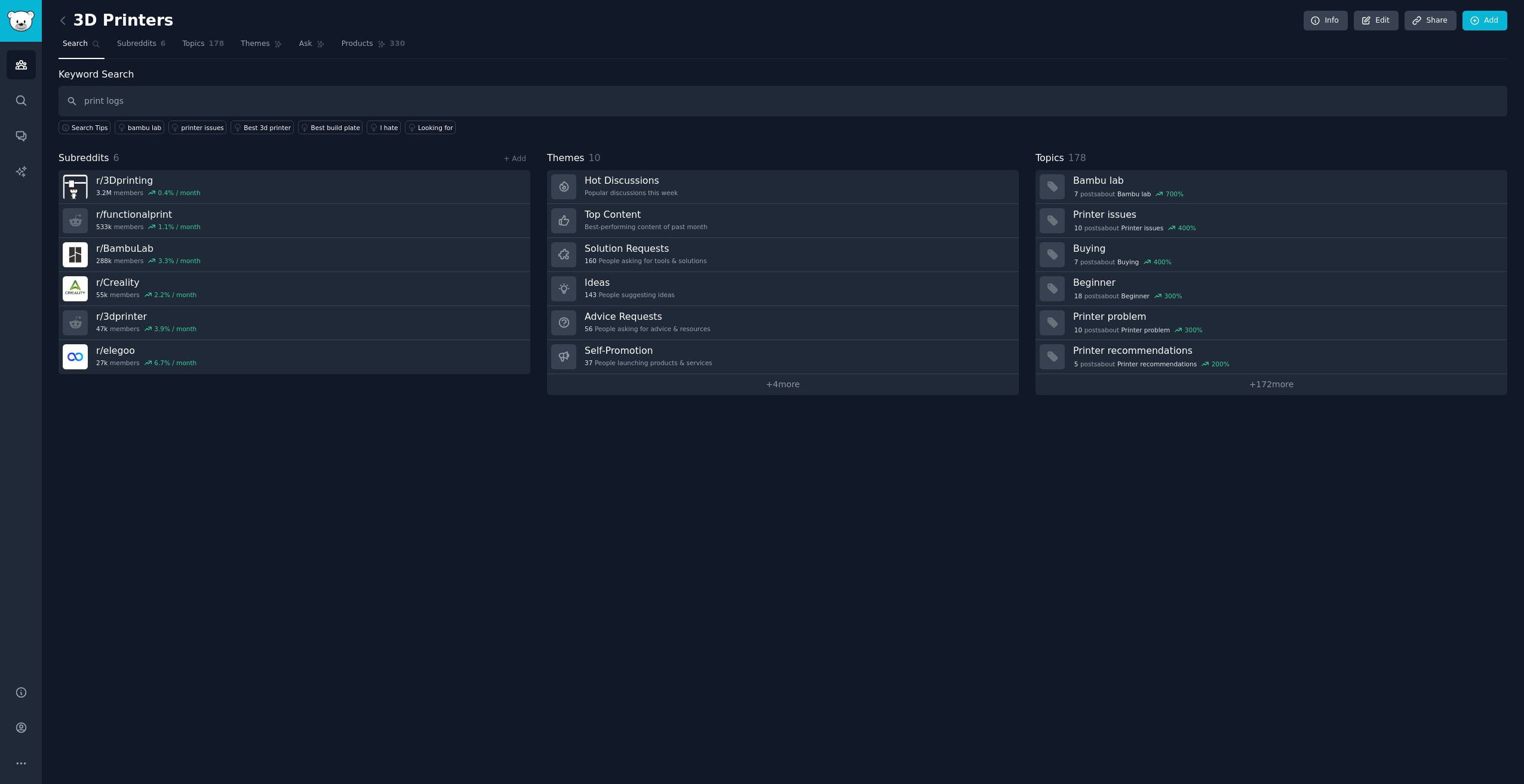
type input "print logs"
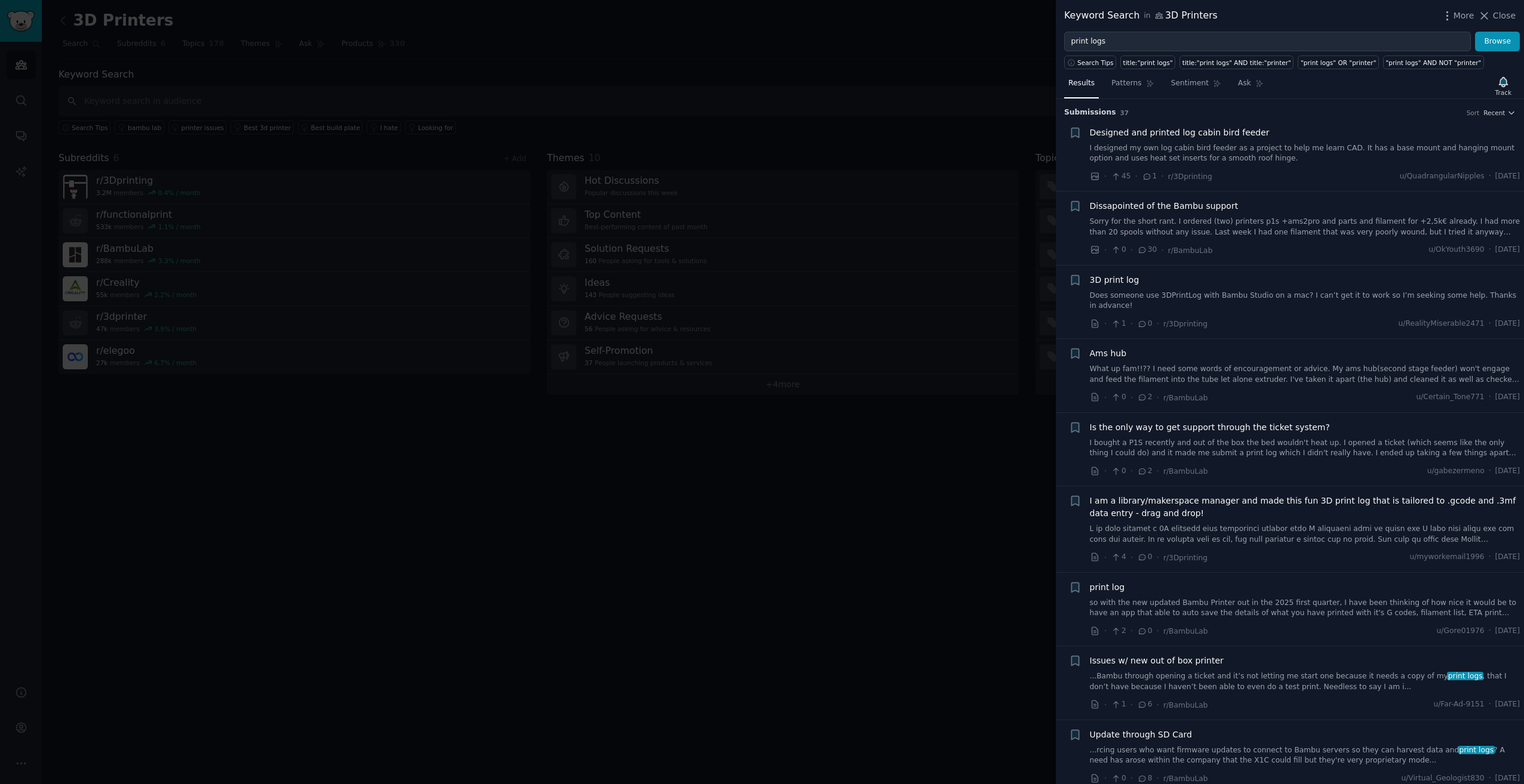
click at [1244, 287] on div "3D print log Does someone use 3DPrintLog with Bambu Studio on a mac? I can’t ge…" at bounding box center [1305, 292] width 431 height 38
click at [1239, 296] on link "Does someone use 3DPrintLog with Bambu Studio on a mac? I can’t get it to work …" at bounding box center [1305, 301] width 431 height 21
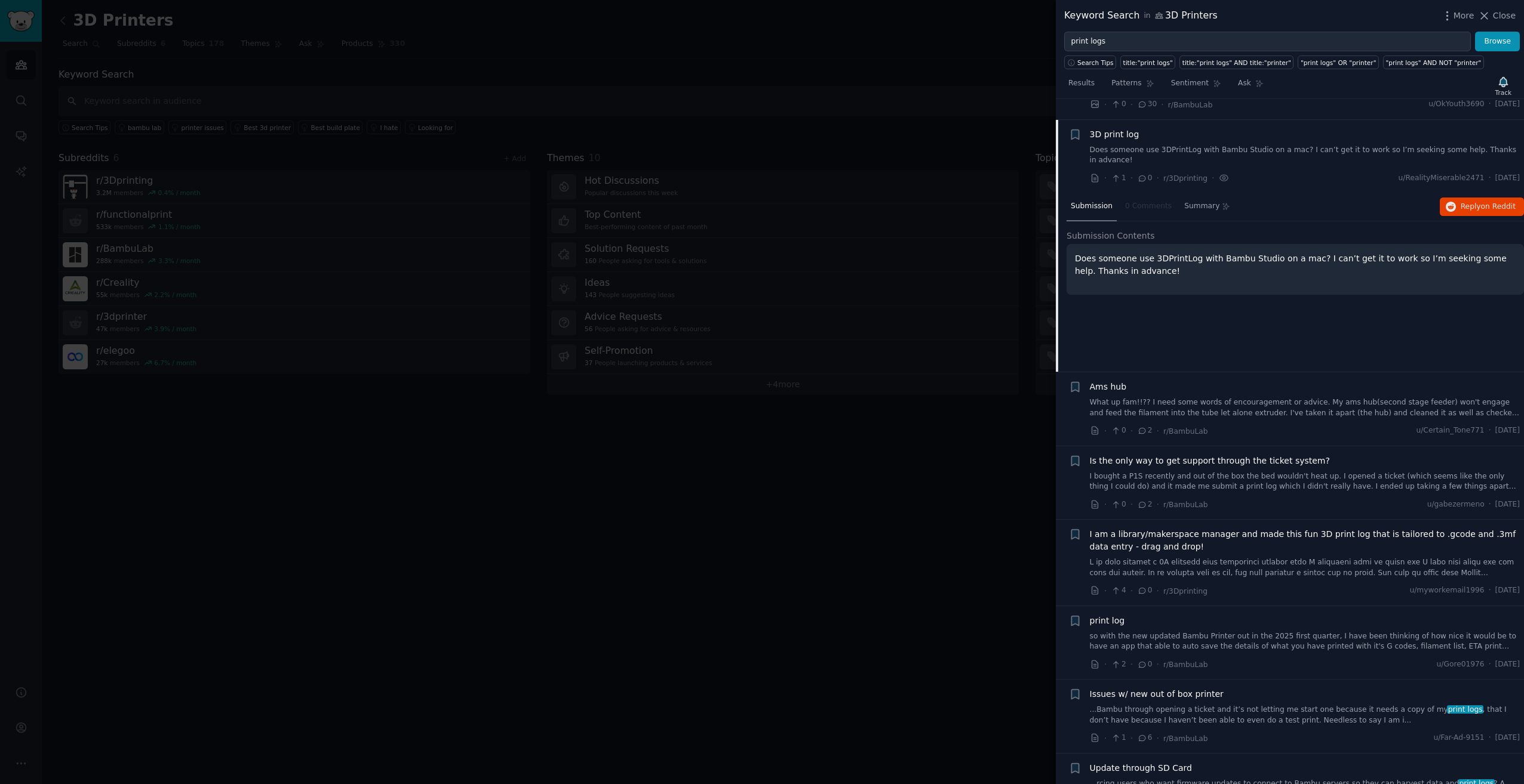
scroll to position [166, 0]
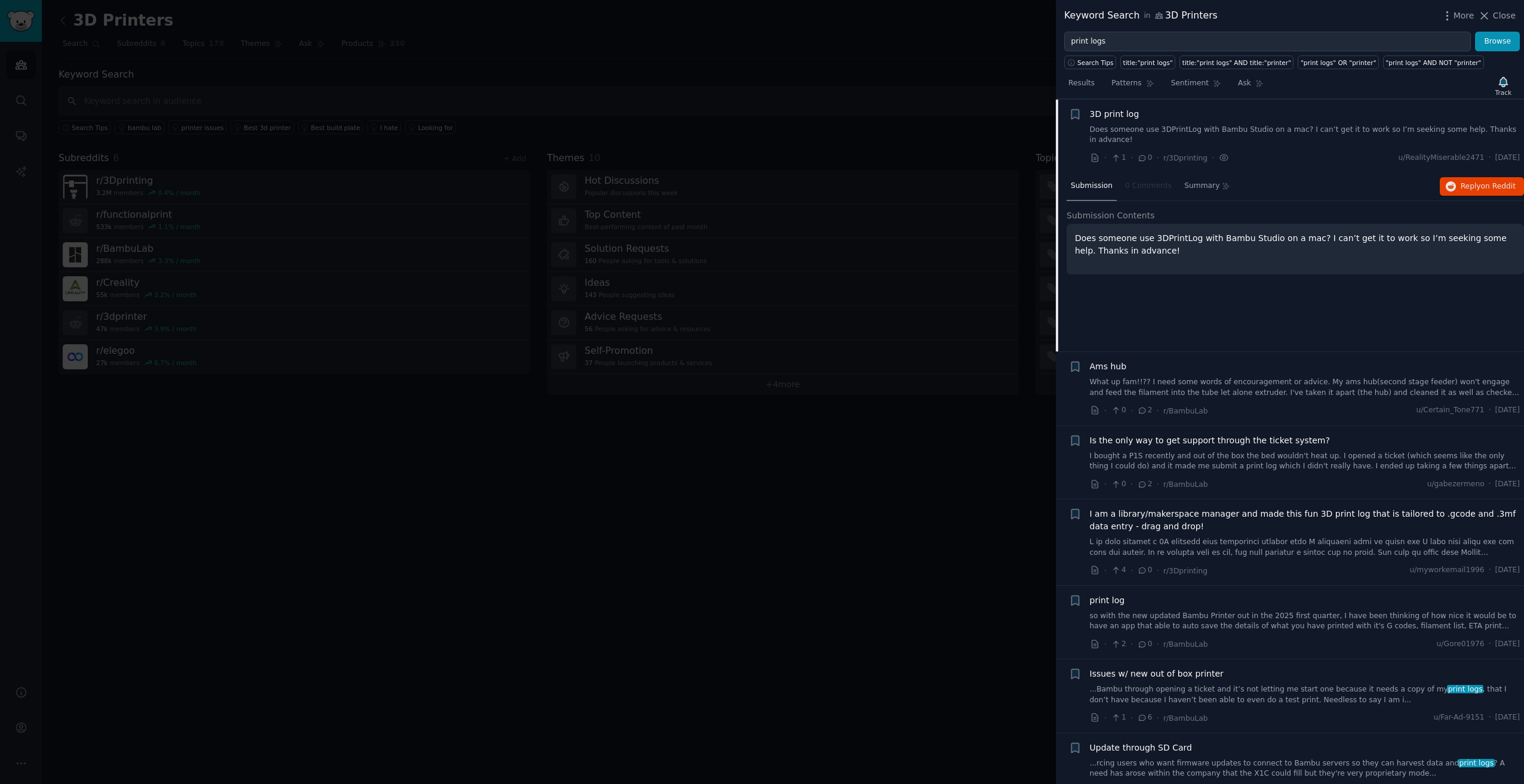
click at [1256, 611] on link "so with the new updated Bambu Printer out in the 2025 first quarter, I have bee…" at bounding box center [1305, 622] width 431 height 21
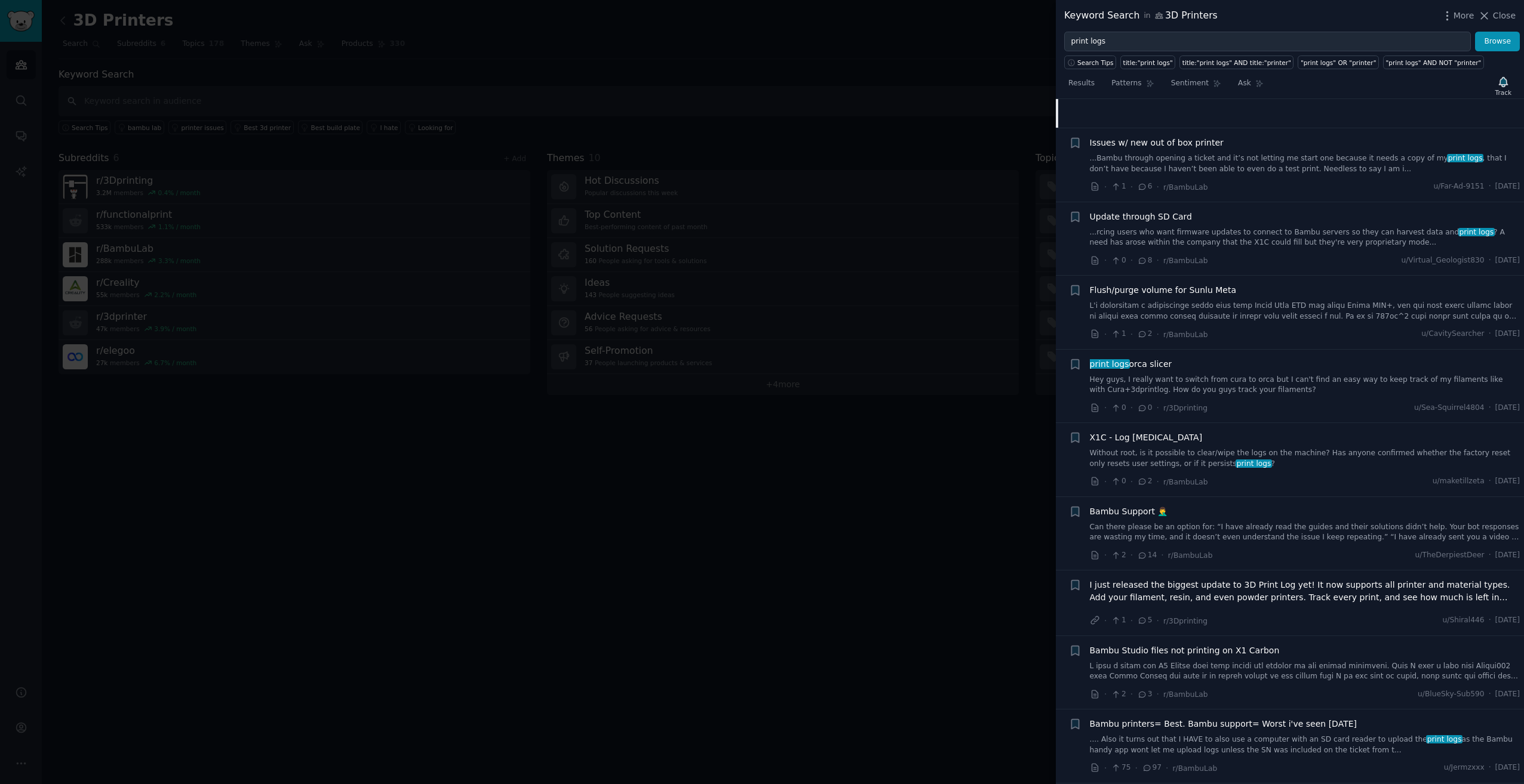
scroll to position [701, 0]
click at [1313, 576] on span "I just released the biggest update to 3D Print Log yet! It now supports all pri…" at bounding box center [1305, 588] width 431 height 25
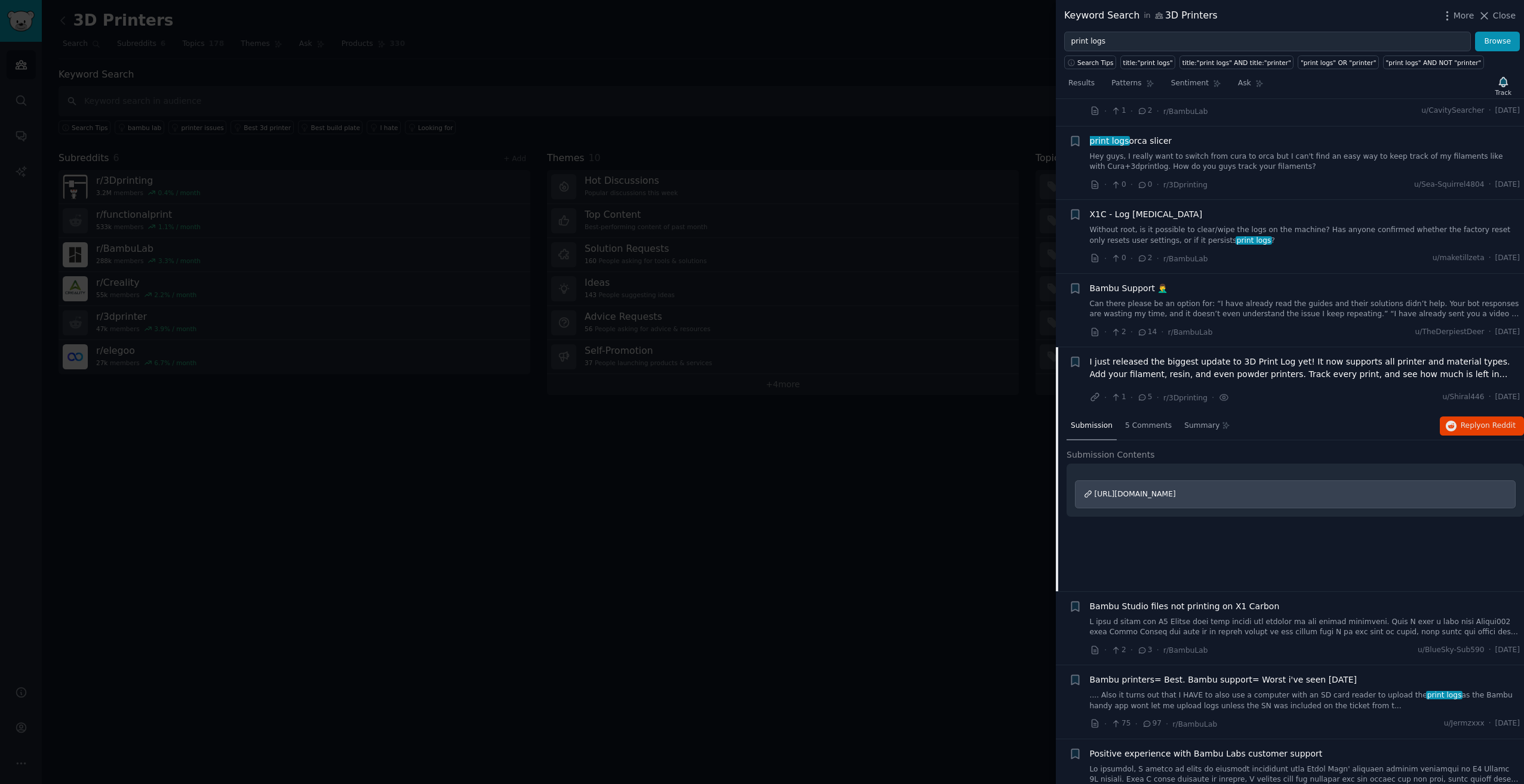
scroll to position [738, 0]
click at [501, 545] on div at bounding box center [762, 392] width 1524 height 784
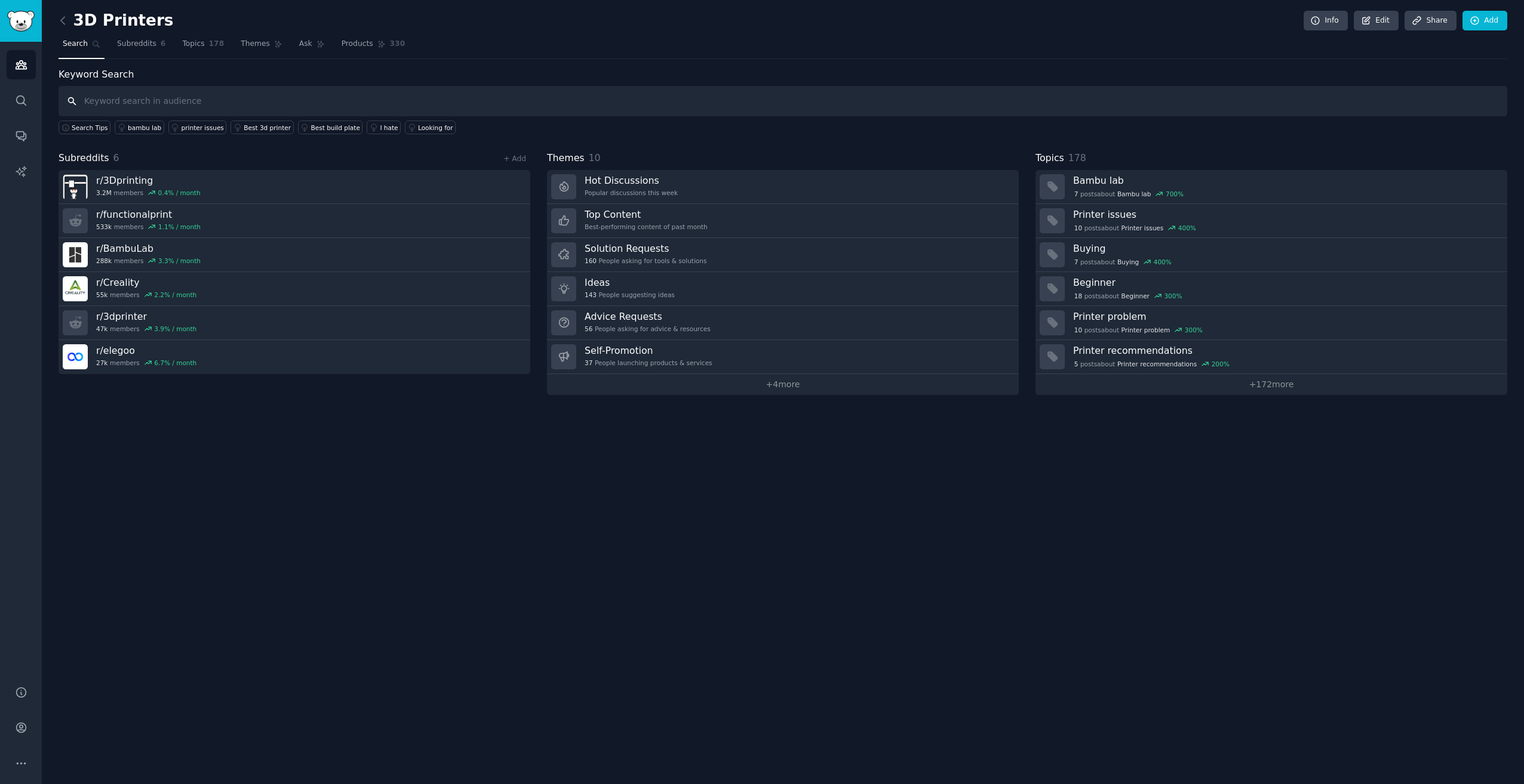
click at [208, 103] on input "text" at bounding box center [783, 101] width 1449 height 30
click at [206, 104] on input "text" at bounding box center [783, 101] width 1449 height 30
type input "logging prints"
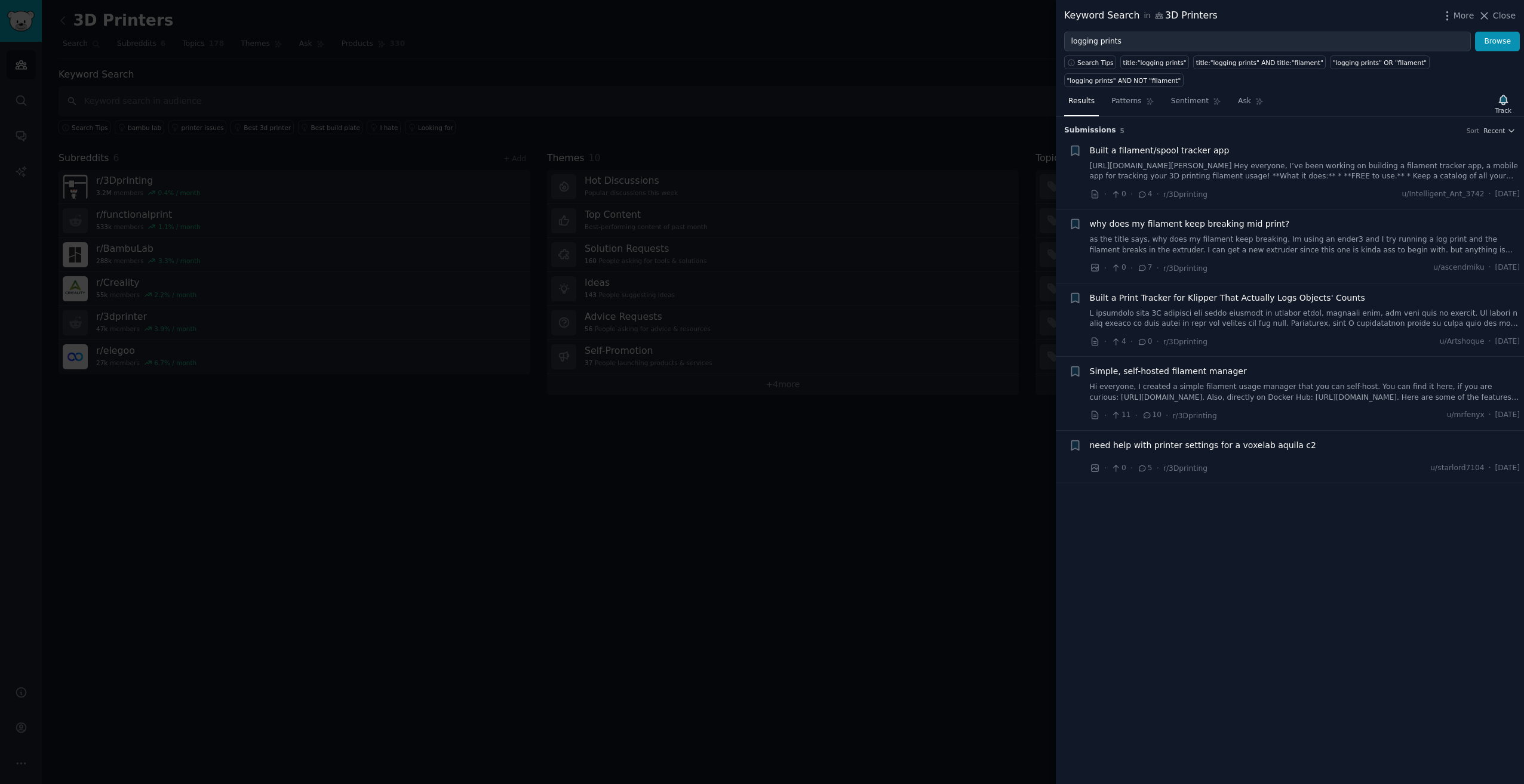
click at [1169, 161] on link "[URL][DOMAIN_NAME][PERSON_NAME] Hey everyone, I’ve been working on building a f…" at bounding box center [1305, 171] width 431 height 21
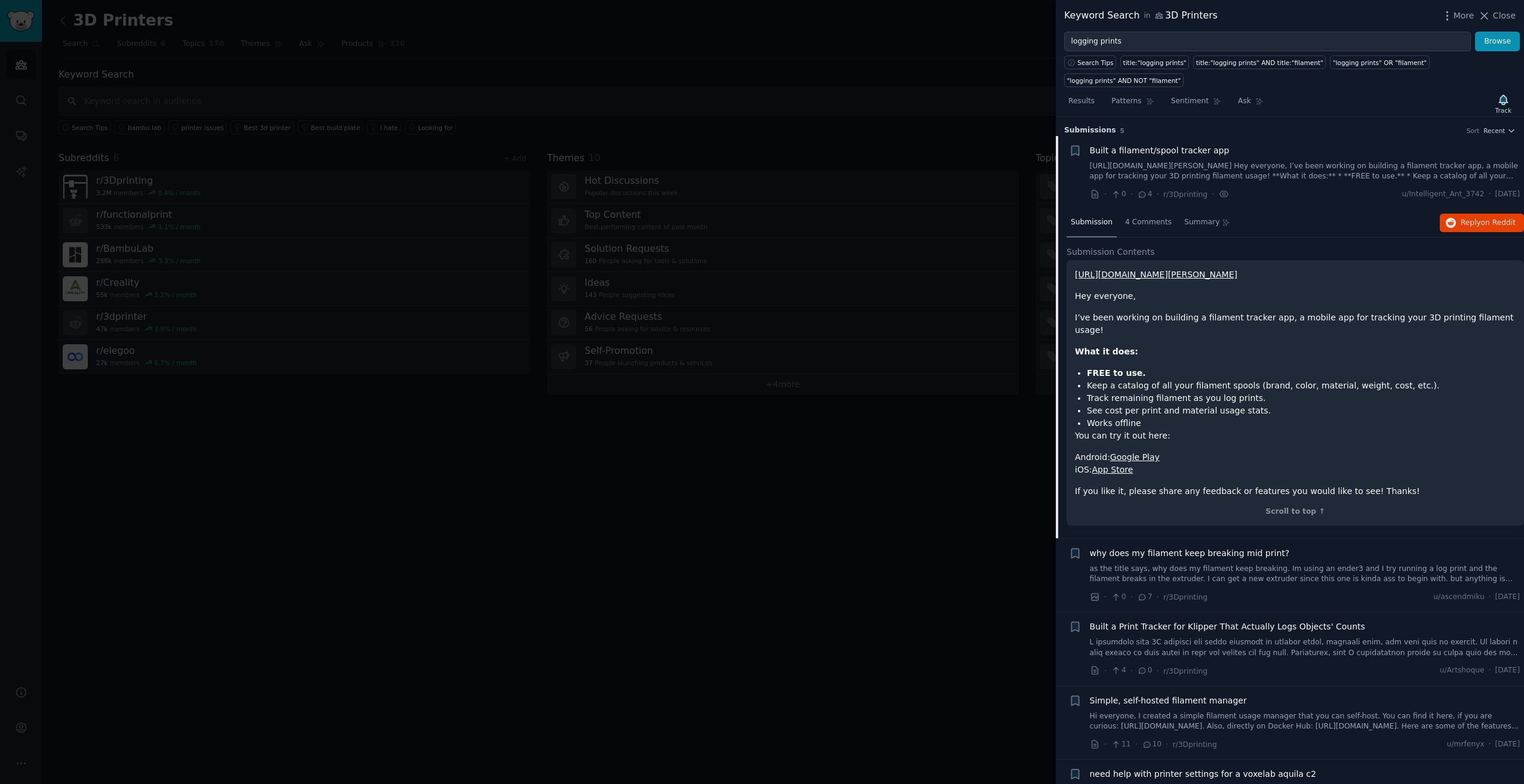
scroll to position [8, 0]
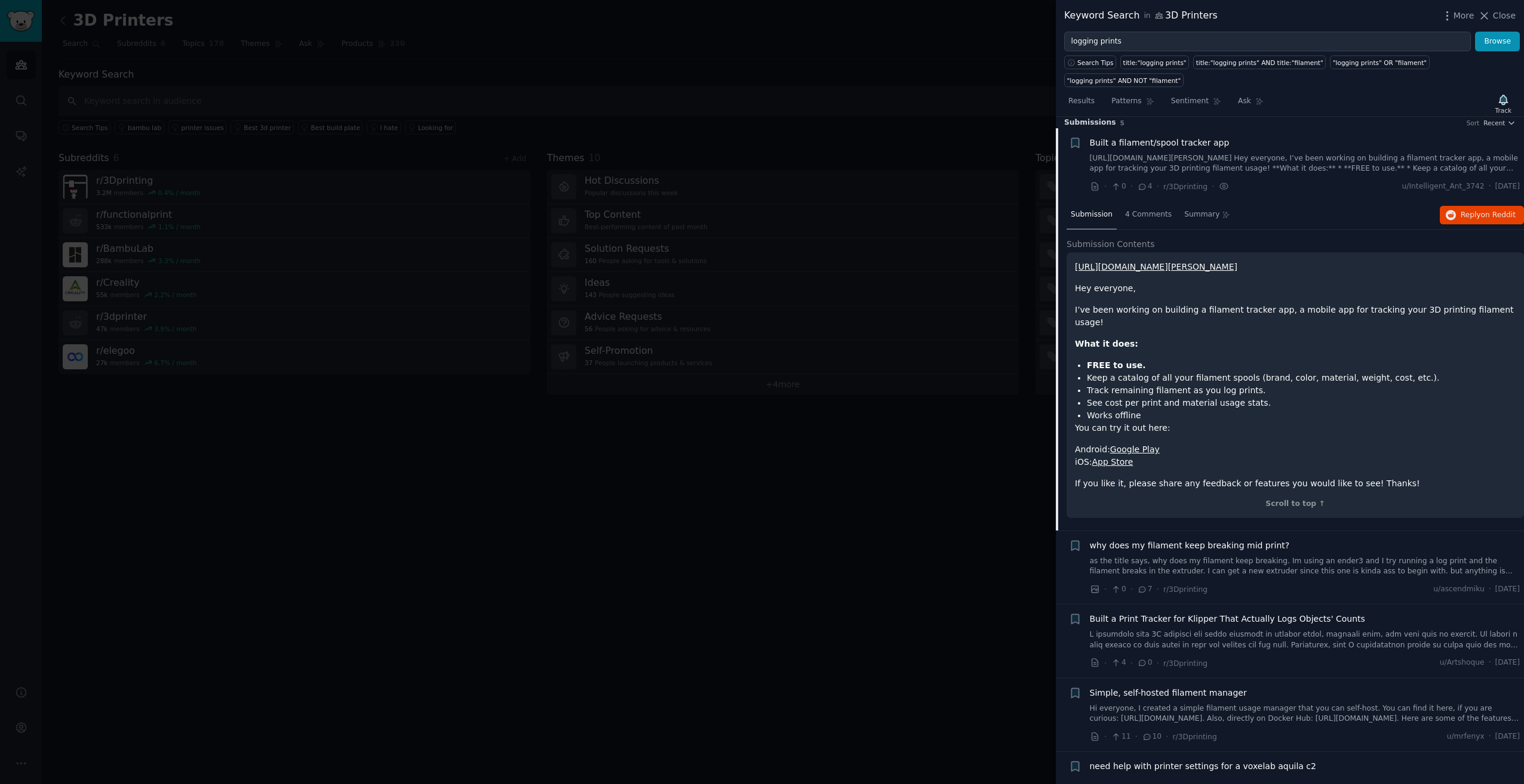
click at [1117, 457] on link "App Store" at bounding box center [1113, 462] width 41 height 9
click at [1204, 687] on span "Simple, self-hosted filament manager" at bounding box center [1168, 693] width 157 height 13
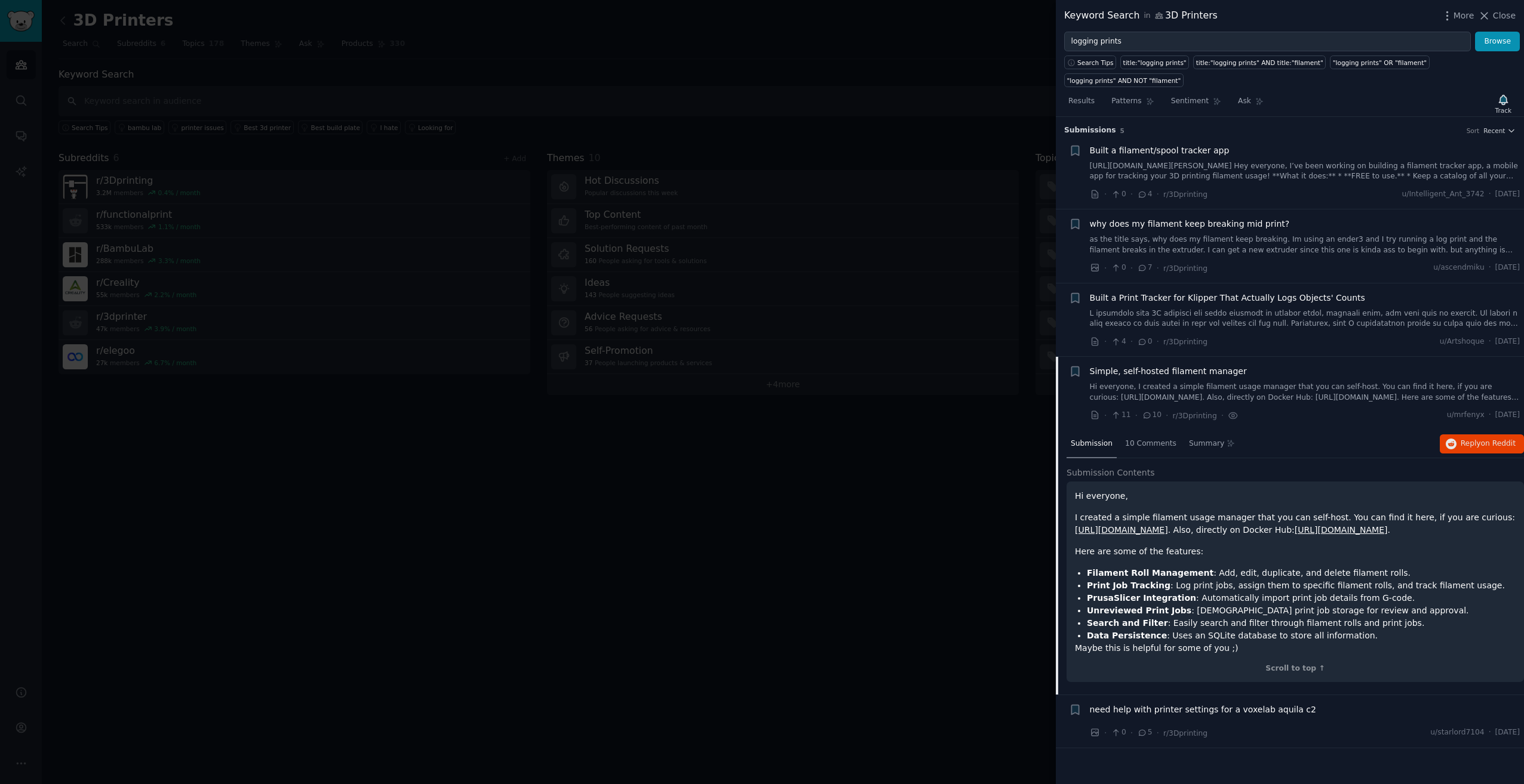
click at [967, 630] on div at bounding box center [762, 392] width 1524 height 784
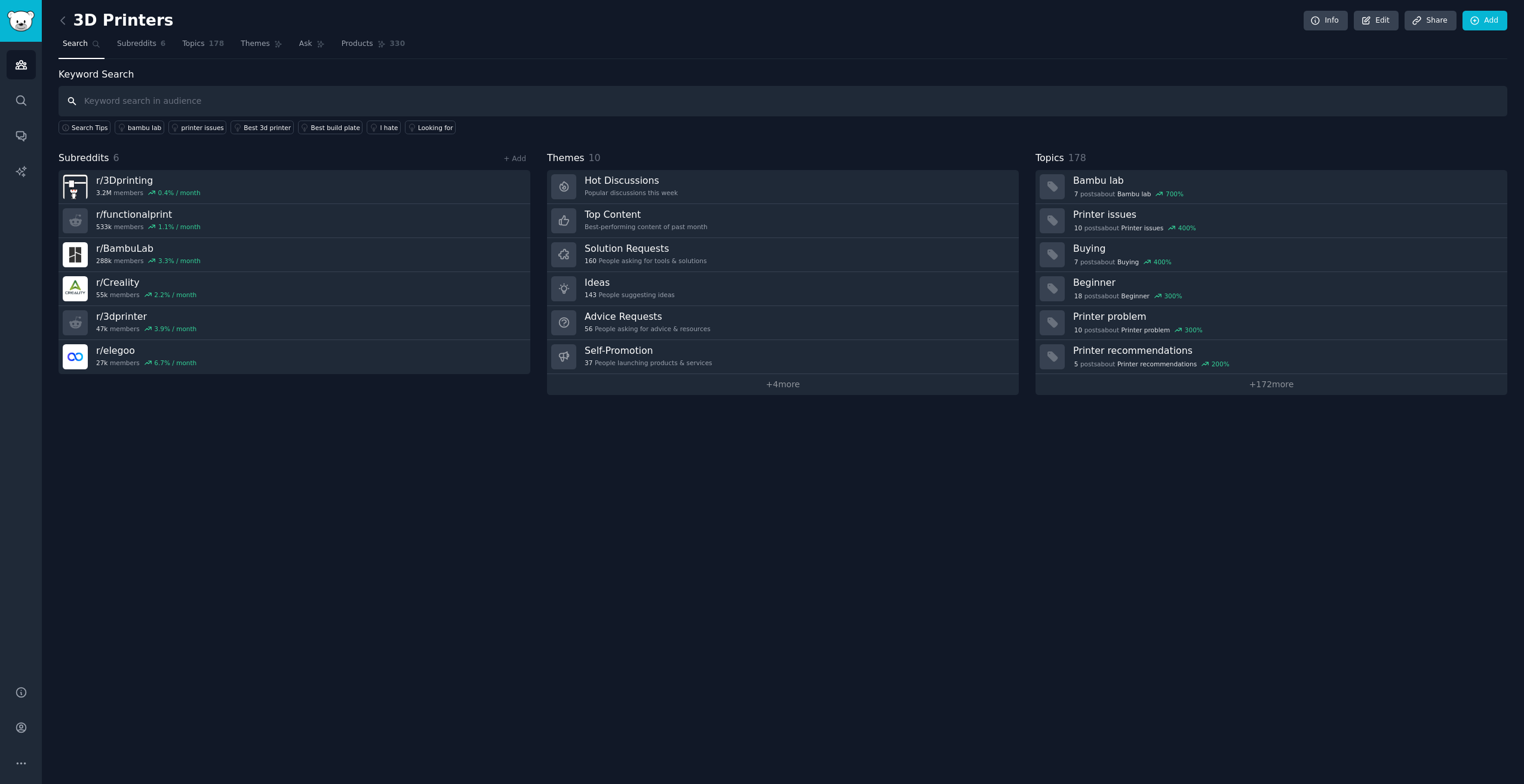
click at [351, 100] on input "text" at bounding box center [783, 101] width 1449 height 30
type input "logging prints"
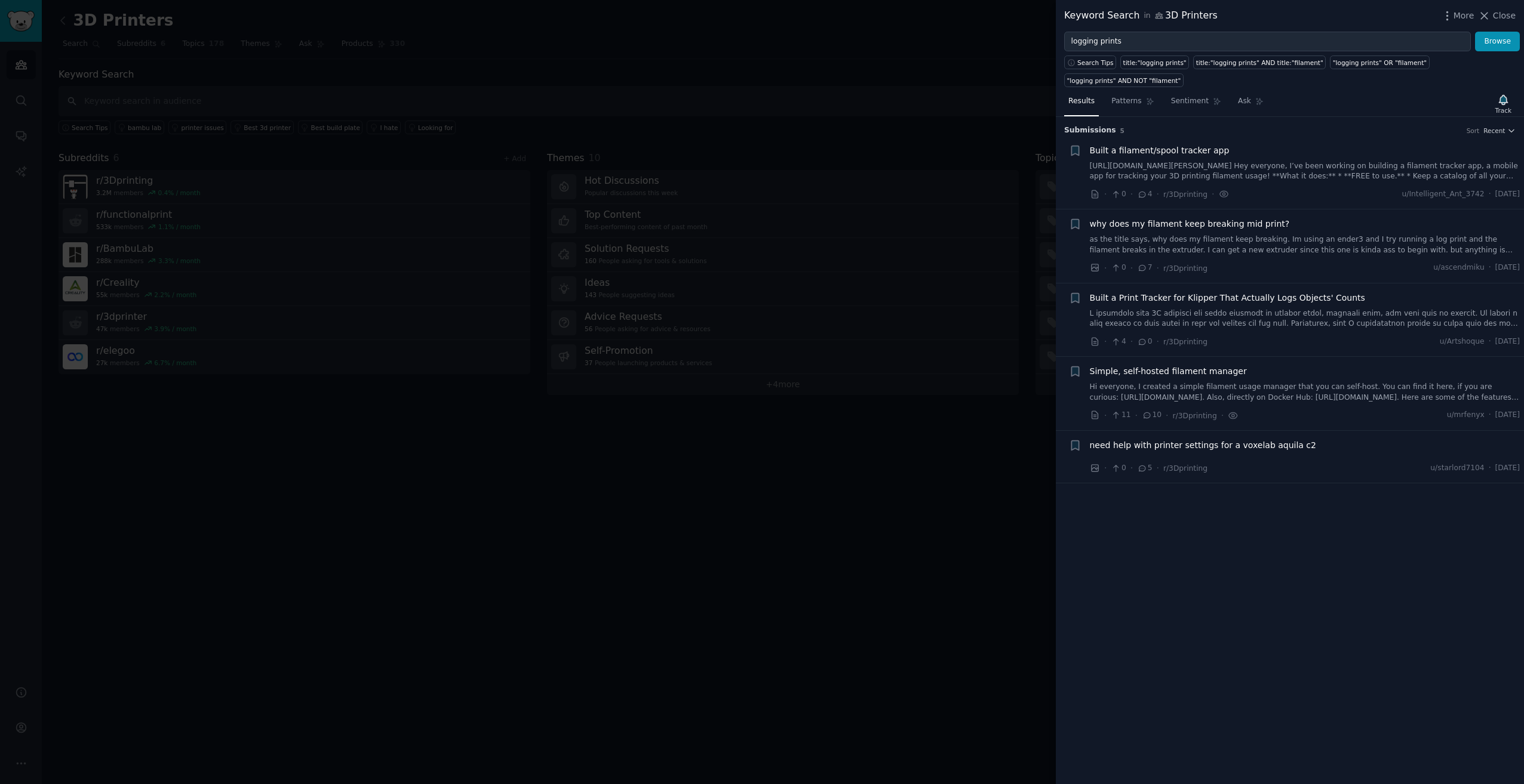
click at [1174, 382] on link "Hi everyone, I created a simple filament usage manager that you can self-host. …" at bounding box center [1305, 392] width 431 height 21
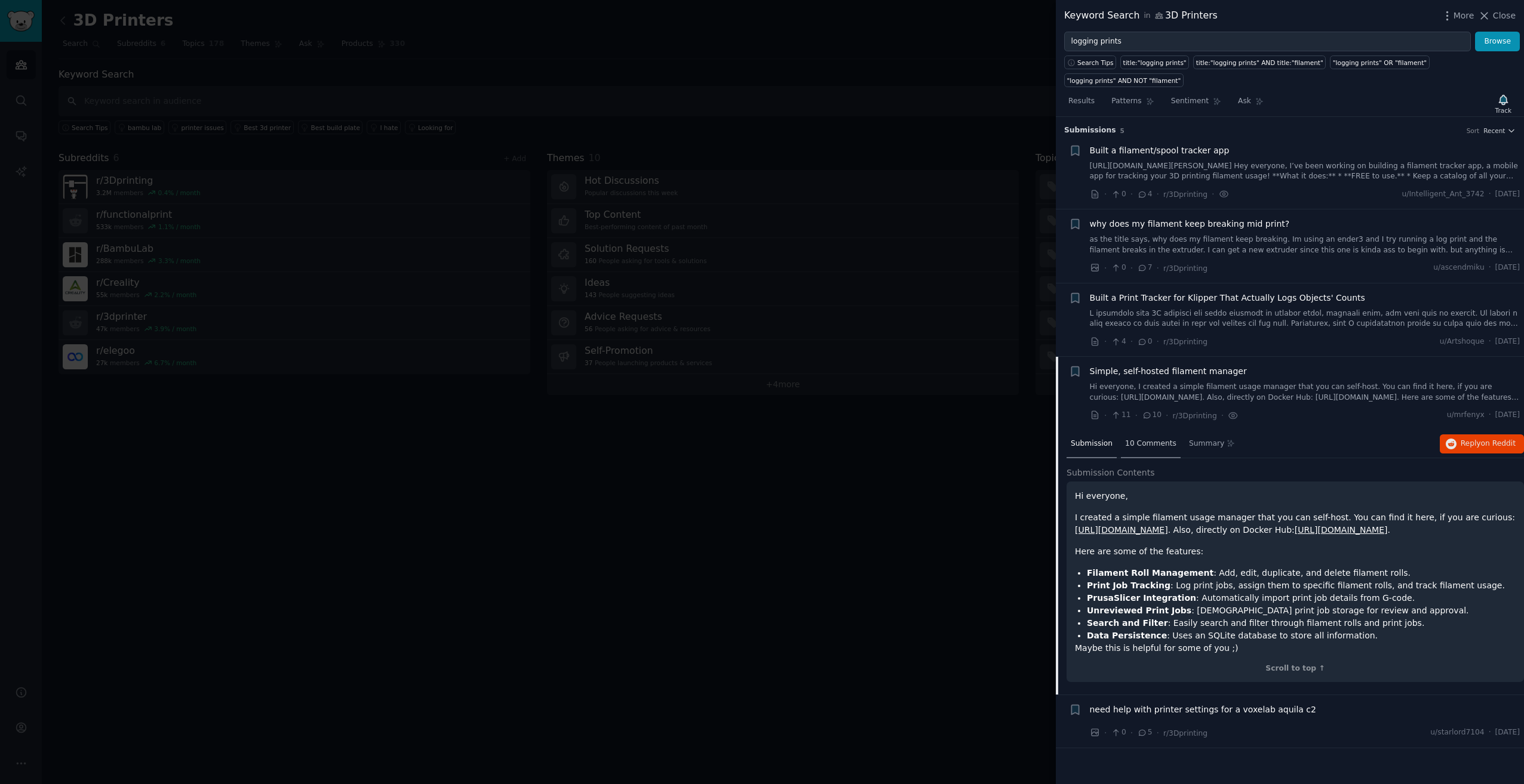
click at [1140, 438] on span "10 Comments" at bounding box center [1151, 444] width 51 height 11
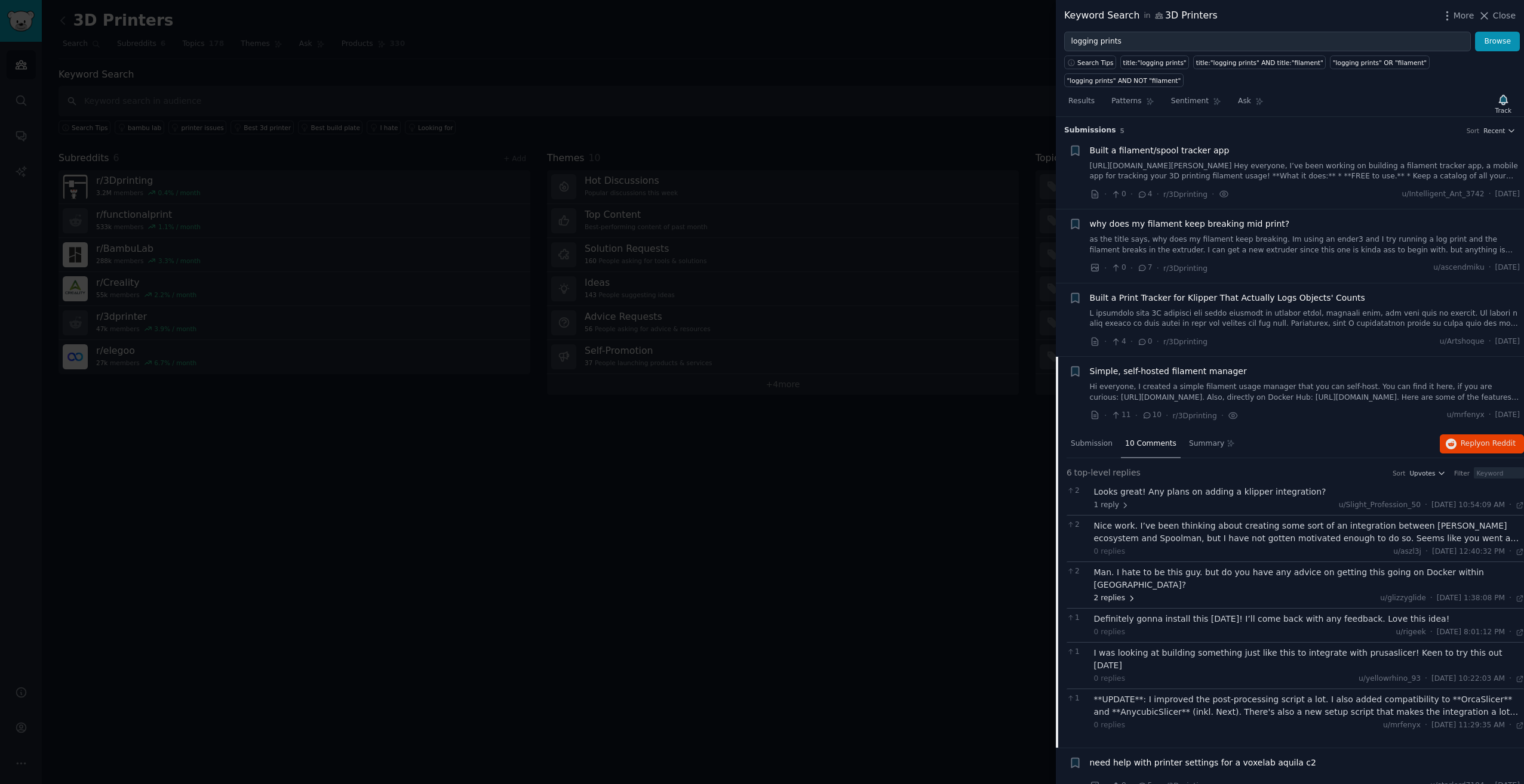
click at [1112, 593] on span "2 replies" at bounding box center [1114, 599] width 42 height 11
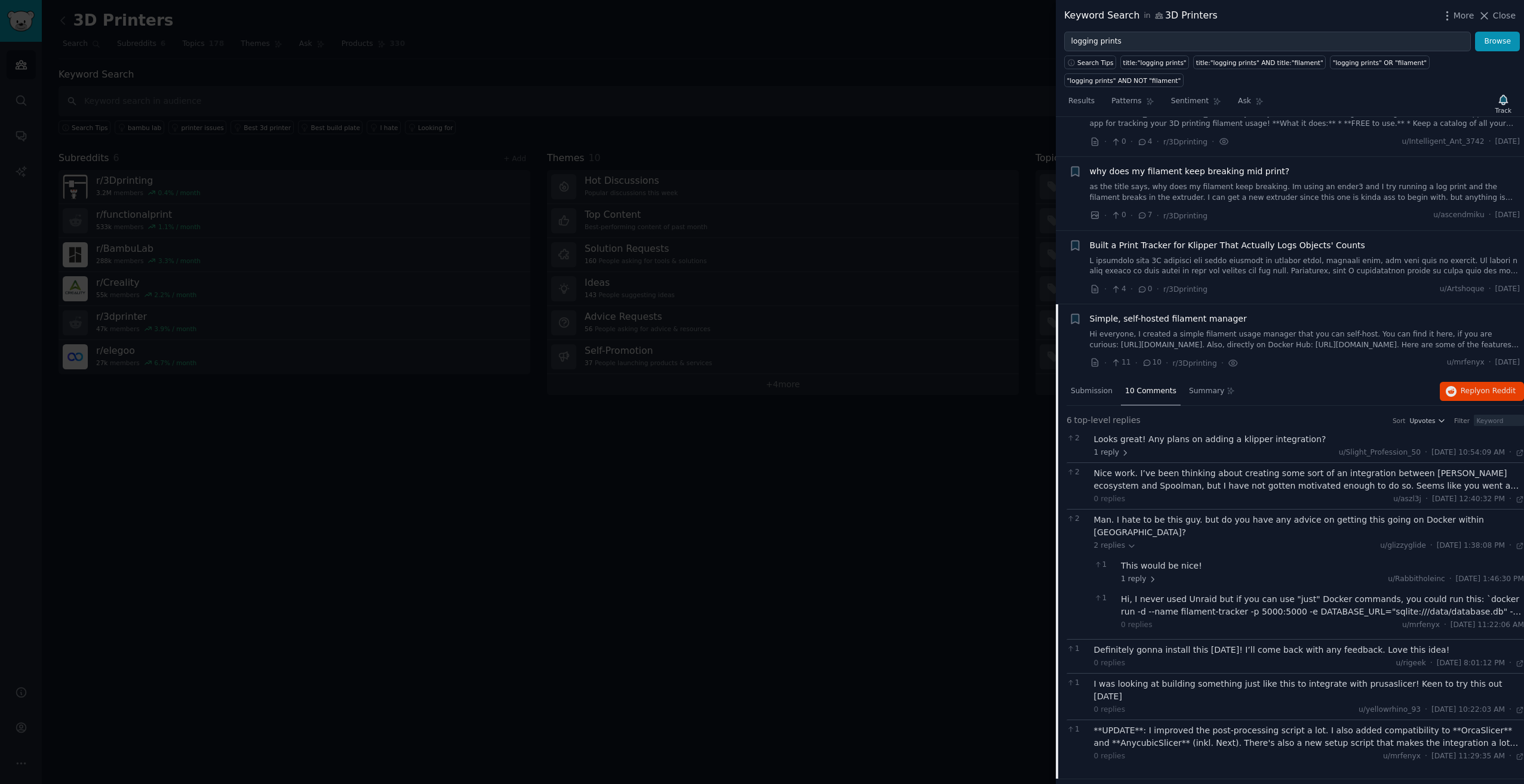
scroll to position [53, 0]
click at [1220, 328] on link "Hi everyone, I created a simple filament usage manager that you can self-host. …" at bounding box center [1305, 339] width 431 height 21
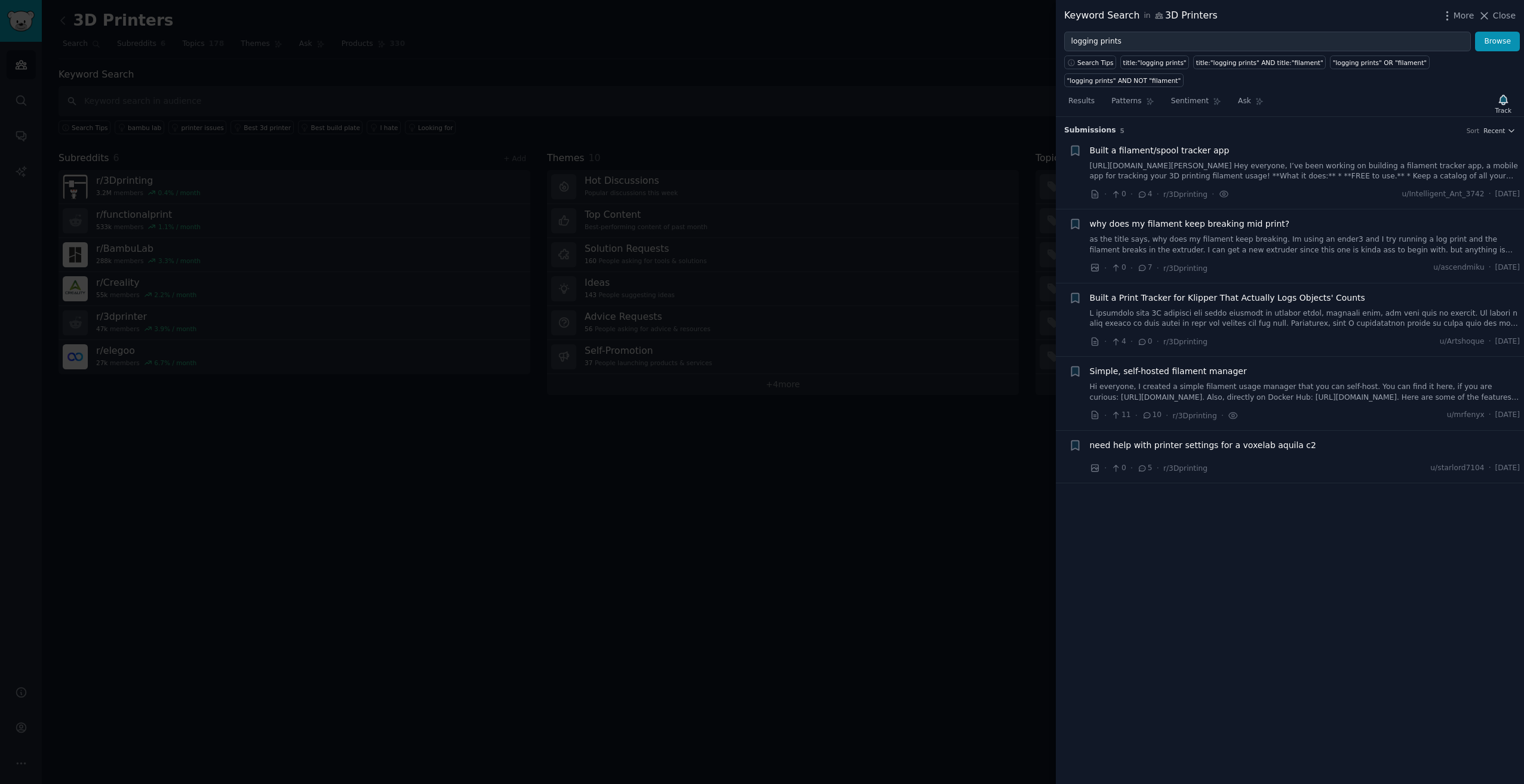
click at [1197, 365] on span "Simple, self-hosted filament manager" at bounding box center [1168, 371] width 157 height 13
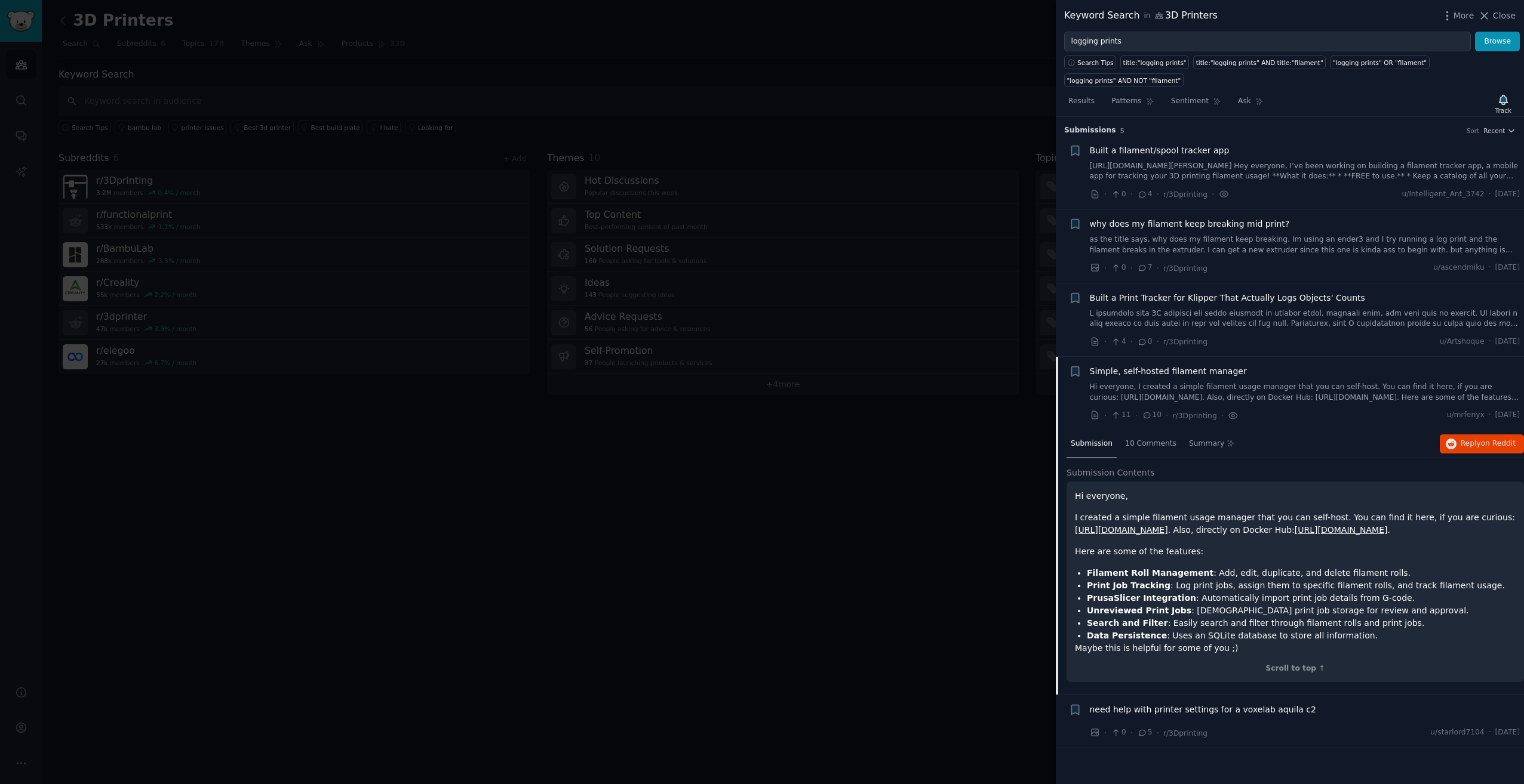
click at [1164, 526] on link "https://github.com/mrfenyx/filament-tracker" at bounding box center [1121, 530] width 93 height 9
